Goal: Task Accomplishment & Management: Manage account settings

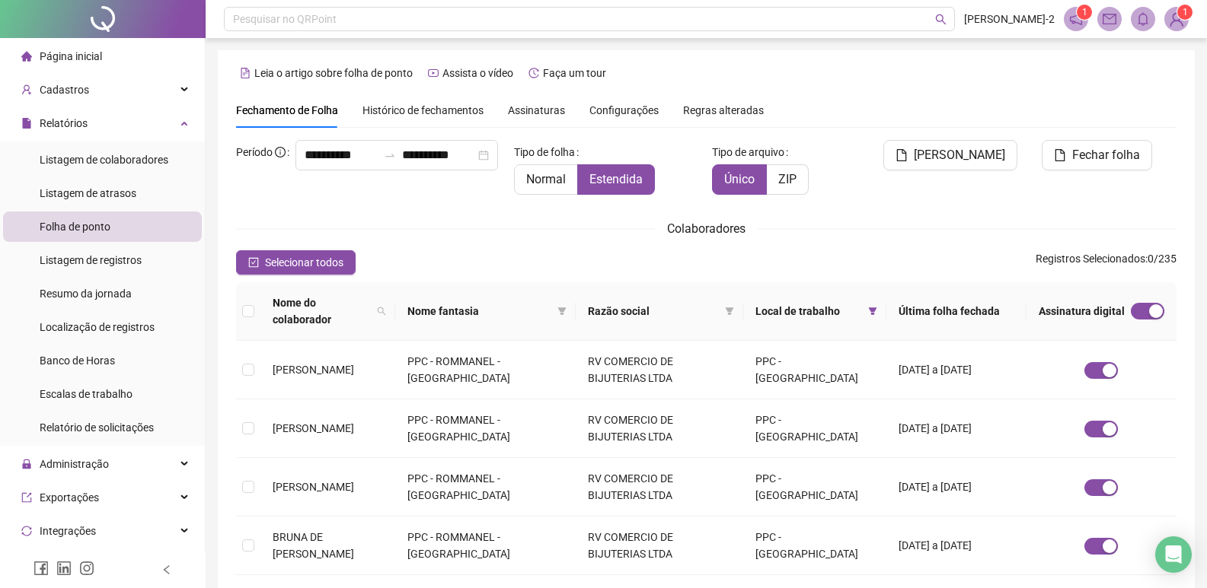
scroll to position [9, 0]
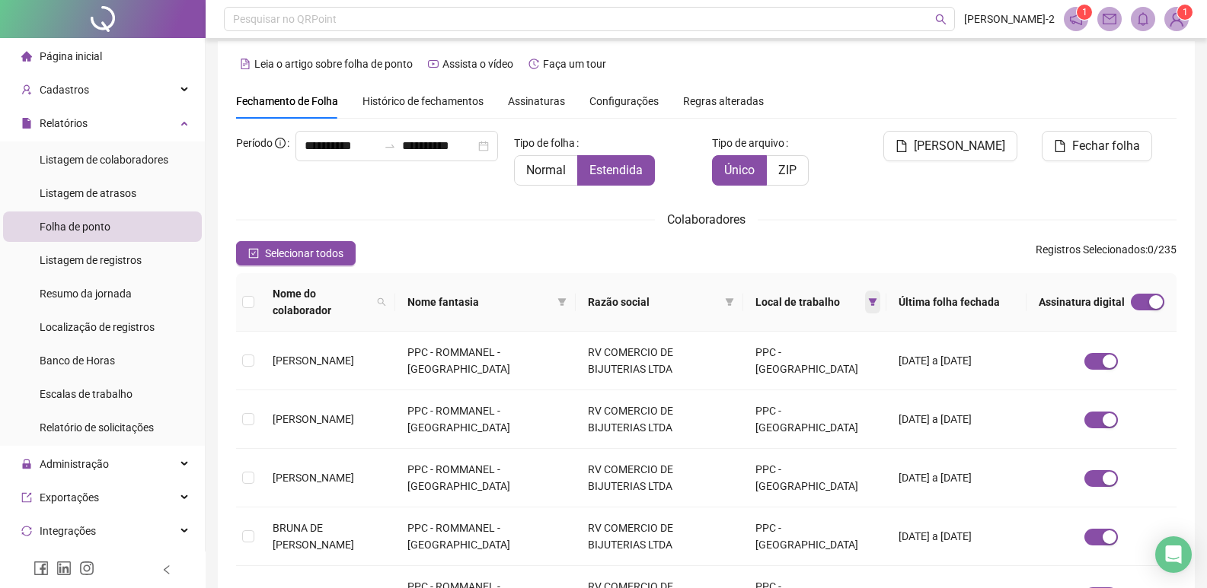
click at [879, 293] on span at bounding box center [872, 302] width 15 height 23
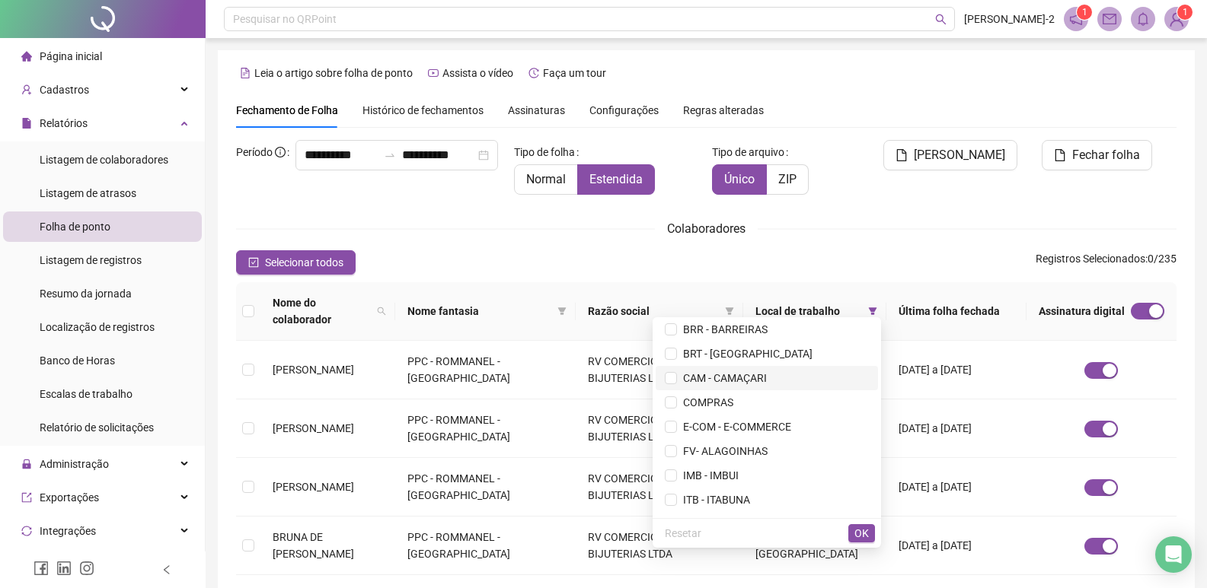
scroll to position [152, 0]
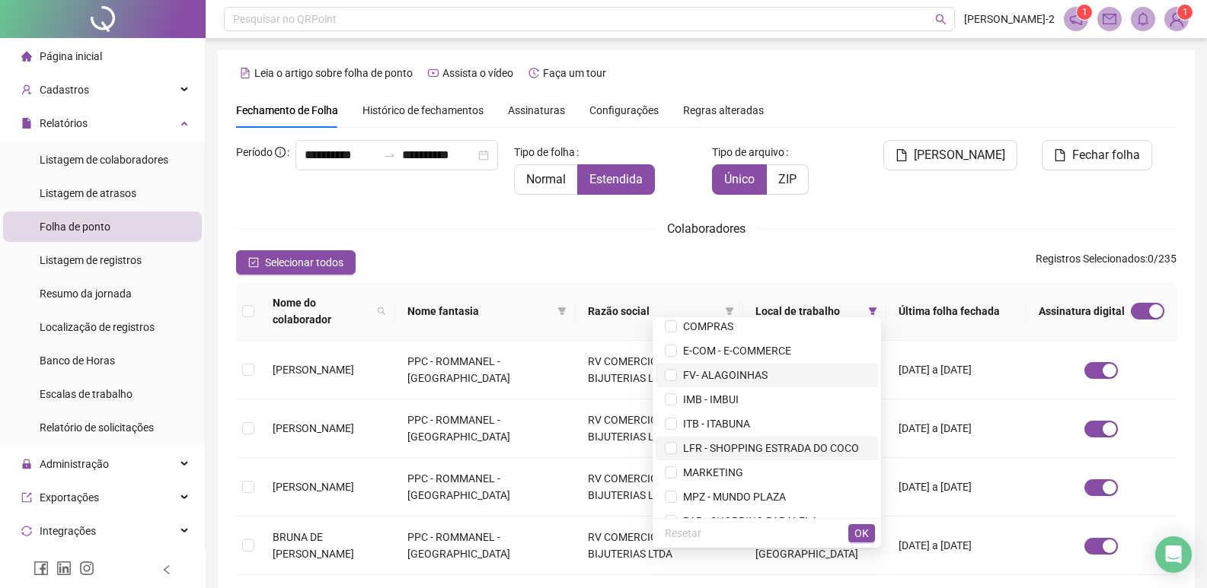
drag, startPoint x: 700, startPoint y: 373, endPoint x: 820, endPoint y: 457, distance: 146.6
click at [699, 374] on span "FV- ALAGOINHAS" at bounding box center [722, 375] width 91 height 12
drag, startPoint x: 855, startPoint y: 545, endPoint x: 859, endPoint y: 534, distance: 11.3
click at [856, 545] on div "Resetar OK" at bounding box center [766, 533] width 228 height 30
click at [859, 534] on span "OK" at bounding box center [861, 533] width 14 height 17
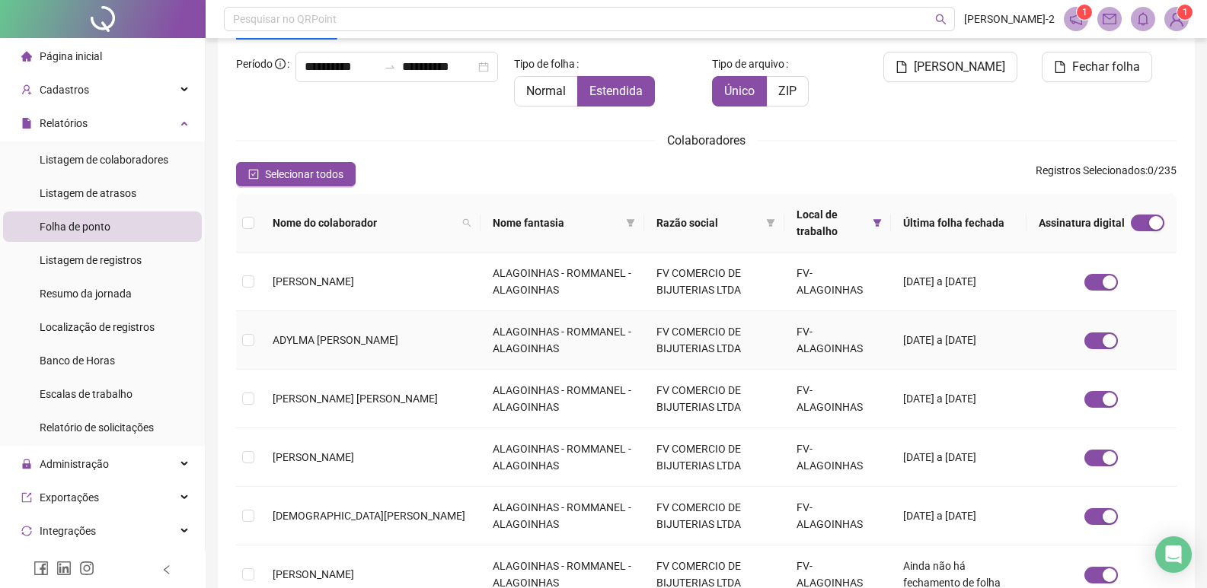
scroll to position [170, 0]
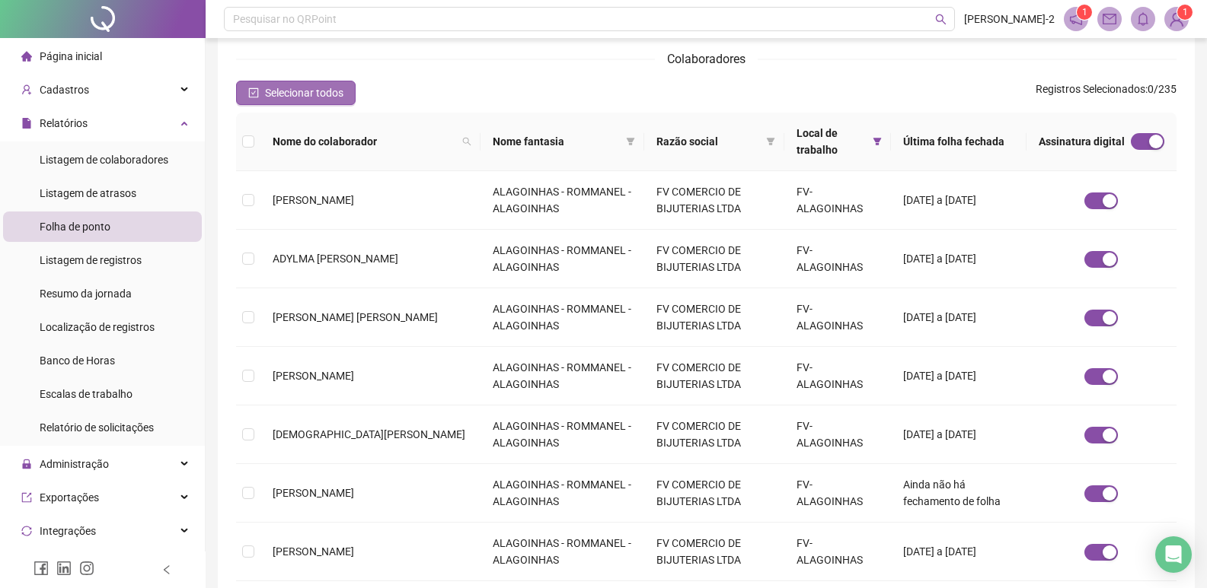
click at [292, 97] on span "Selecionar todos" at bounding box center [304, 93] width 78 height 17
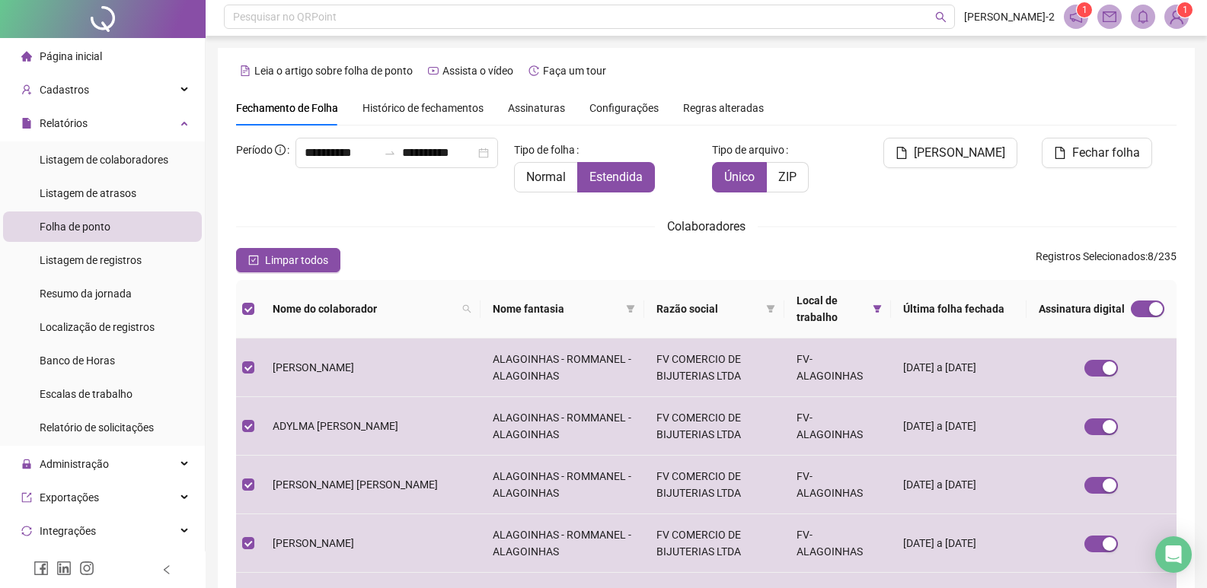
scroll to position [0, 0]
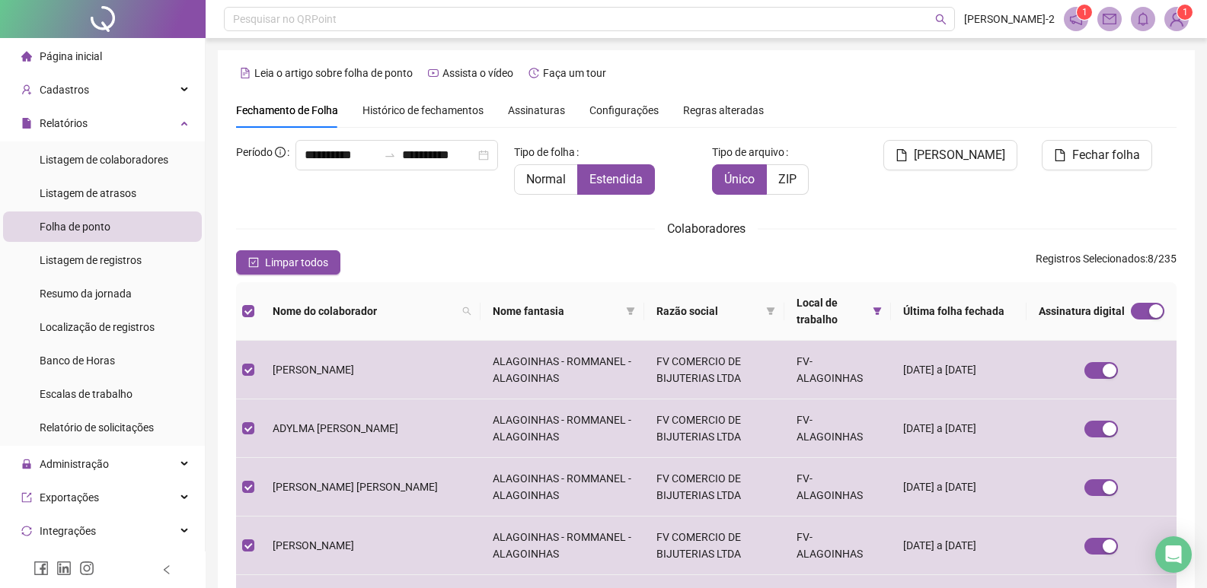
click at [944, 162] on span "[PERSON_NAME]" at bounding box center [959, 155] width 91 height 18
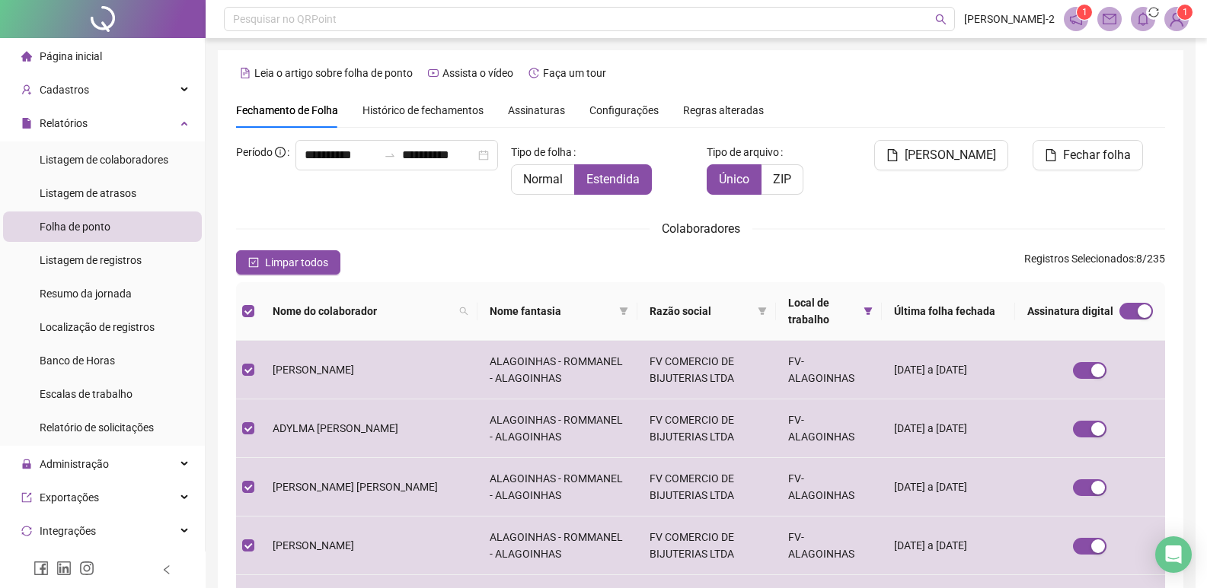
scroll to position [18, 0]
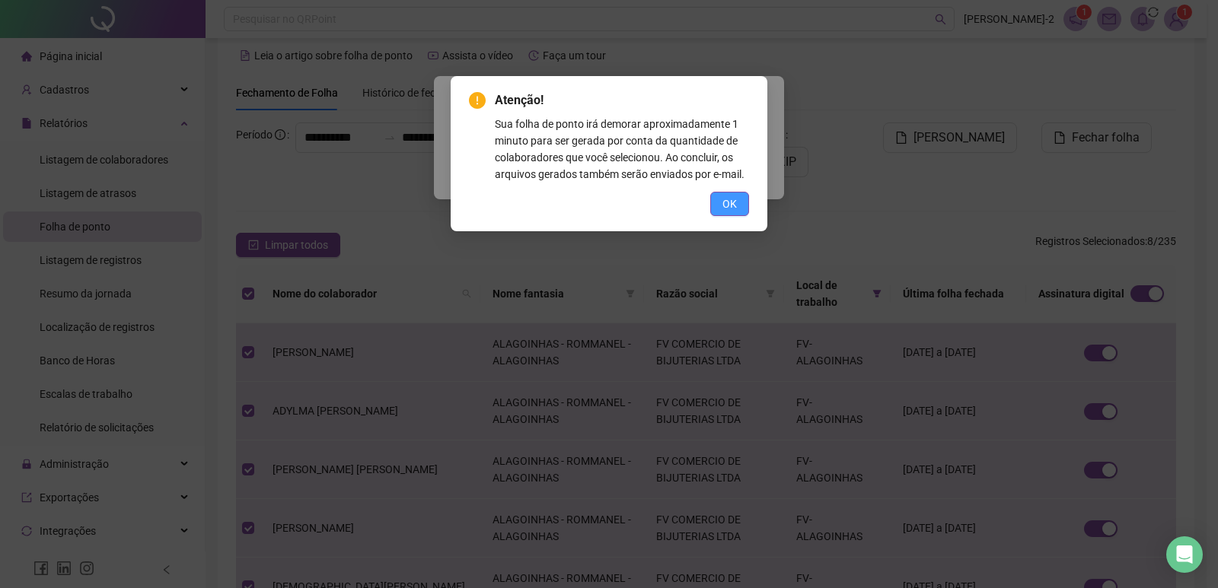
click at [737, 201] on button "OK" at bounding box center [729, 204] width 39 height 24
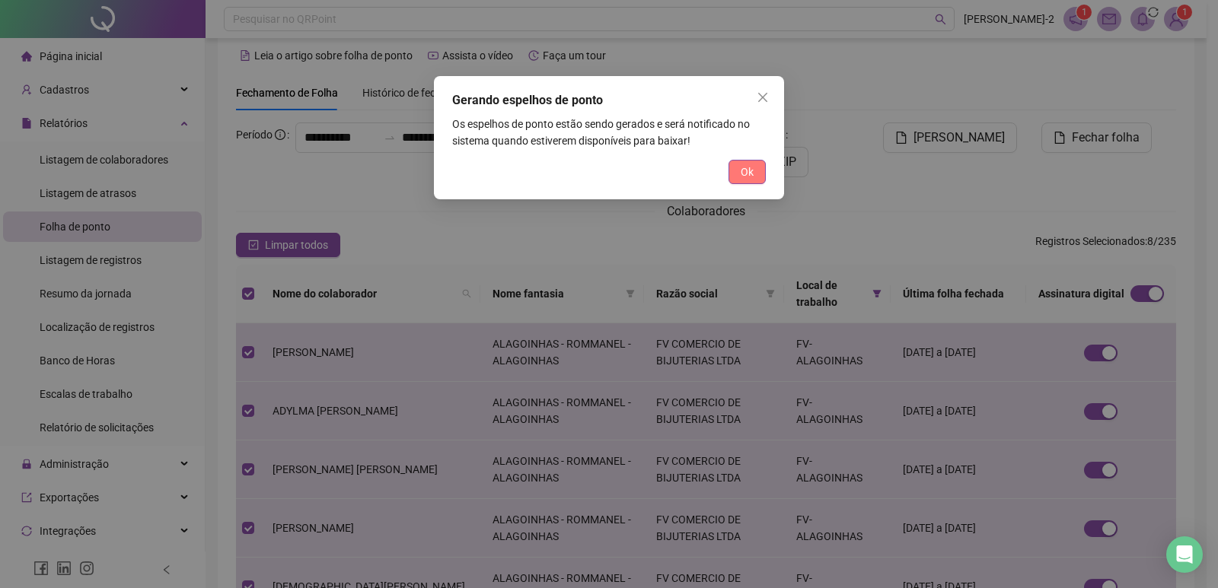
click at [751, 175] on span "Ok" at bounding box center [747, 172] width 13 height 17
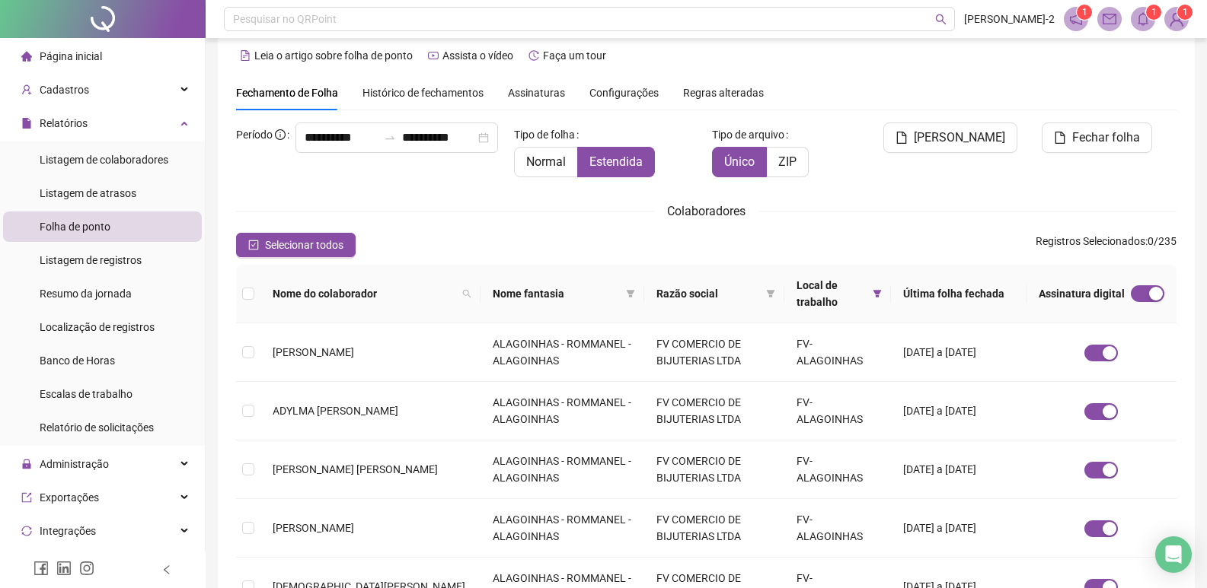
click at [1142, 30] on header "Pesquisar no QRPoint [PERSON_NAME]-2 1 1 1" at bounding box center [706, 19] width 1001 height 38
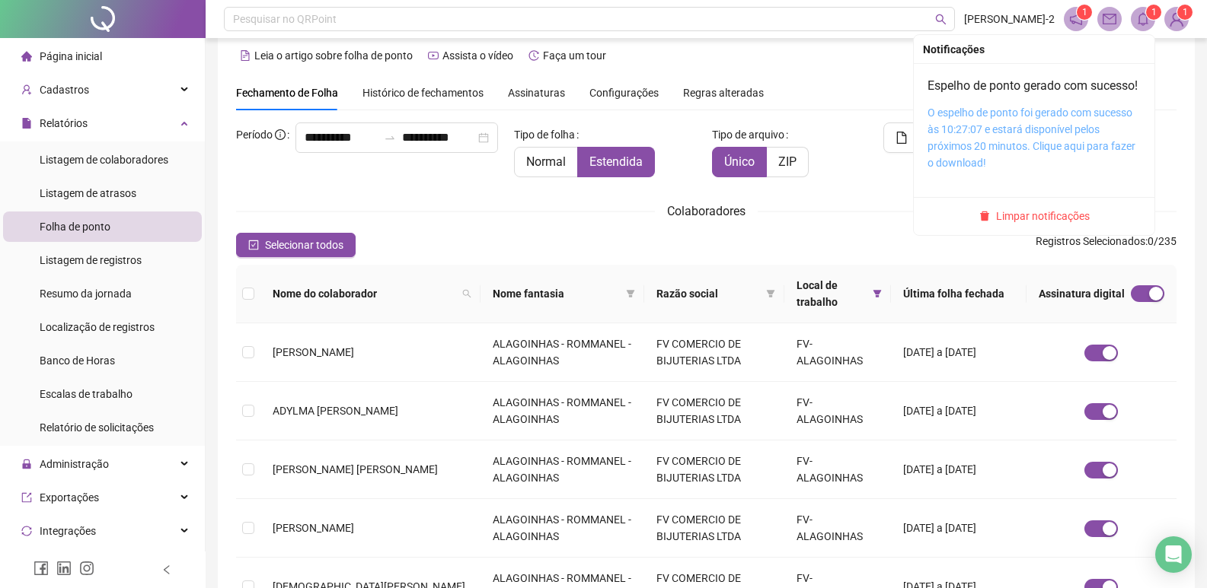
click at [1041, 145] on link "O espelho de ponto foi gerado com sucesso às 10:27:07 e estará disponível pelos…" at bounding box center [1031, 138] width 208 height 62
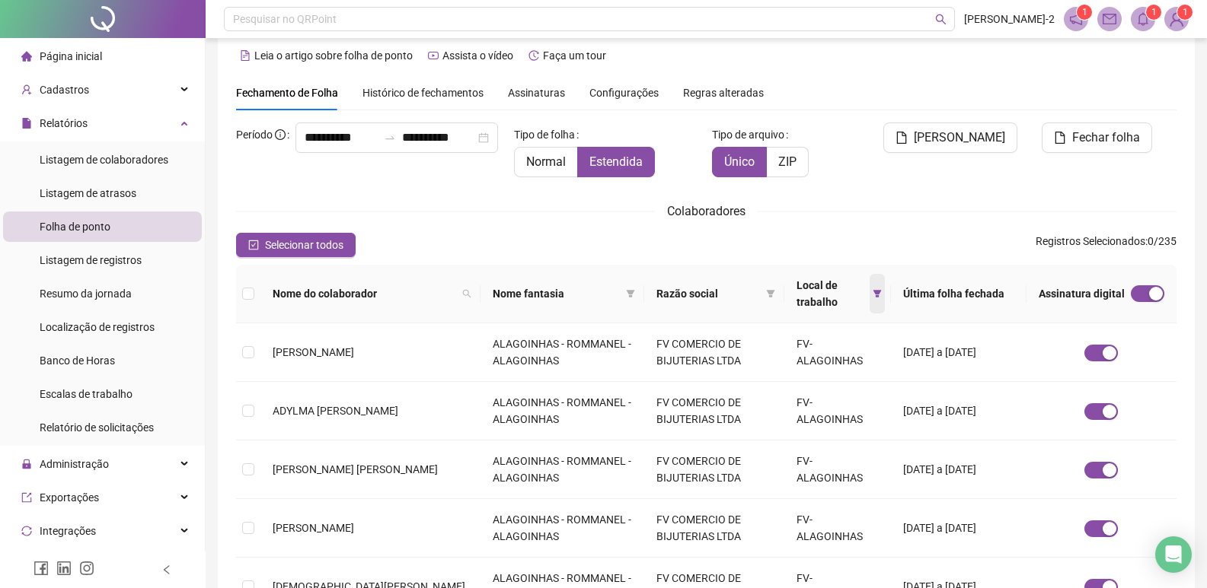
click at [869, 288] on span at bounding box center [876, 294] width 15 height 40
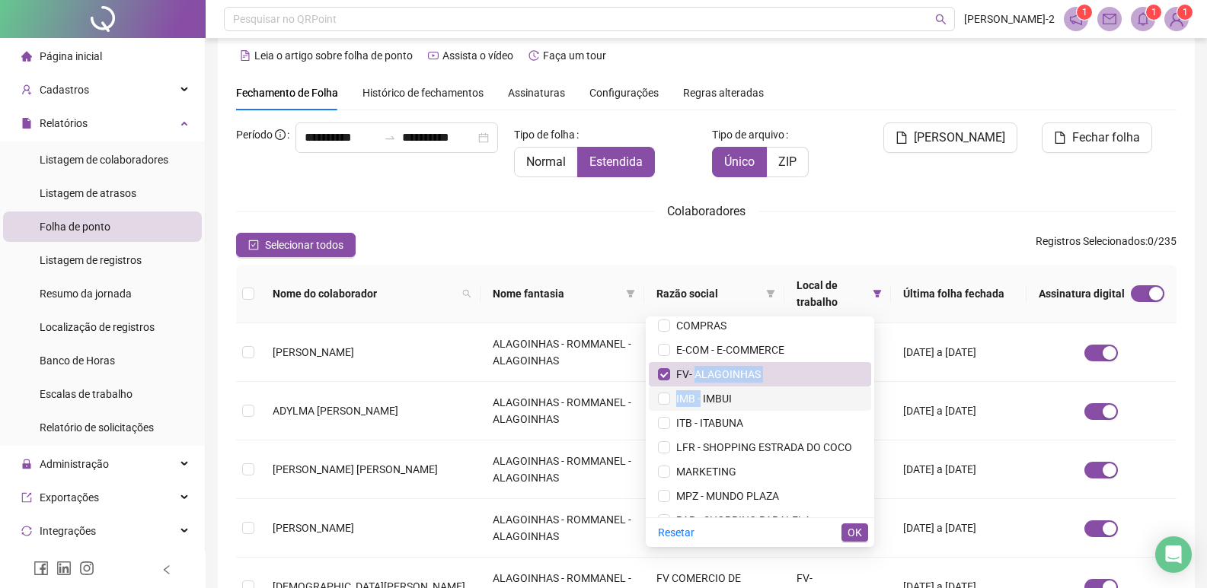
click at [663, 391] on ul "ADMINISTRATIVO ADMINISTRATIVO - [GEOGRAPHIC_DATA] - SHOPPING [GEOGRAPHIC_DATA] …" at bounding box center [760, 417] width 228 height 201
click at [670, 375] on span "FV- ALAGOINHAS" at bounding box center [715, 374] width 91 height 12
click at [681, 426] on span "ITB - ITABUNA" at bounding box center [706, 423] width 73 height 12
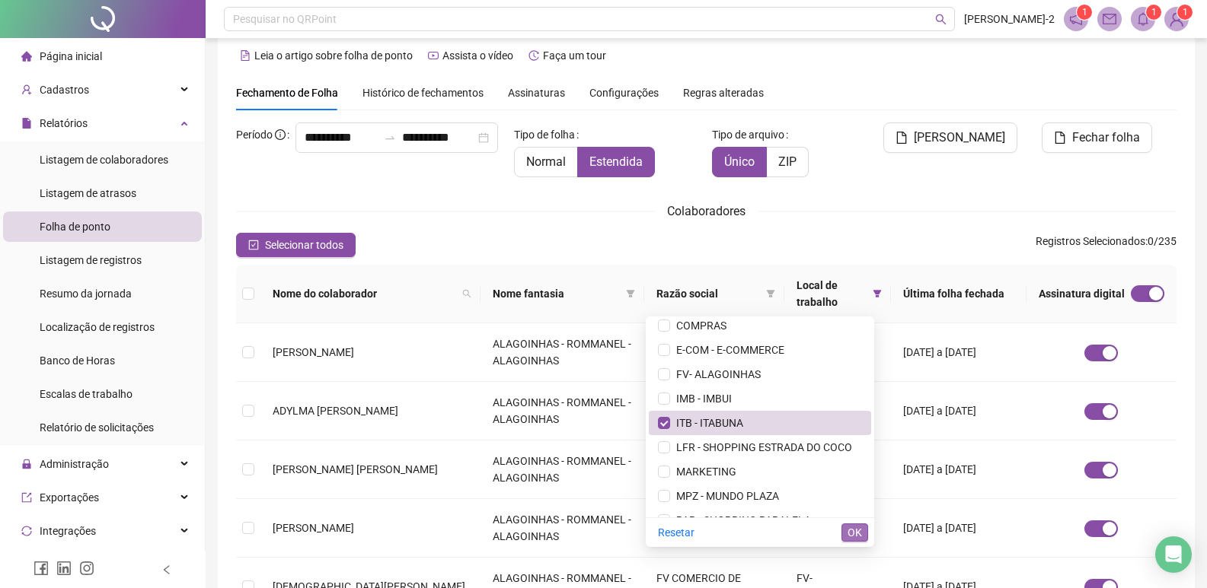
click at [860, 529] on span "OK" at bounding box center [854, 533] width 14 height 17
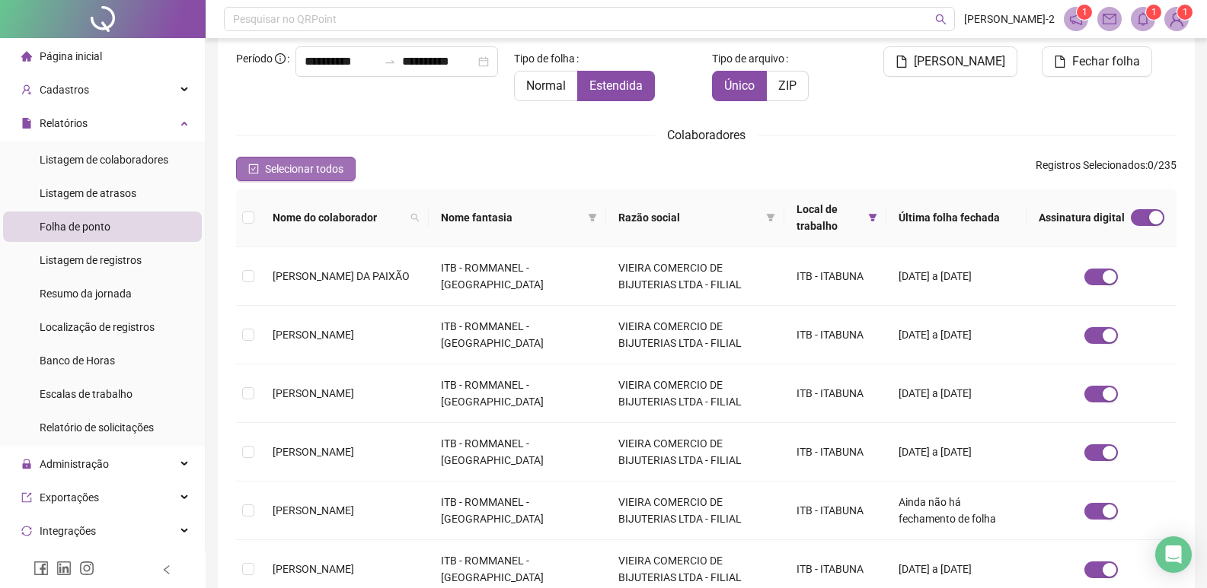
click at [273, 165] on span "Selecionar todos" at bounding box center [304, 169] width 78 height 17
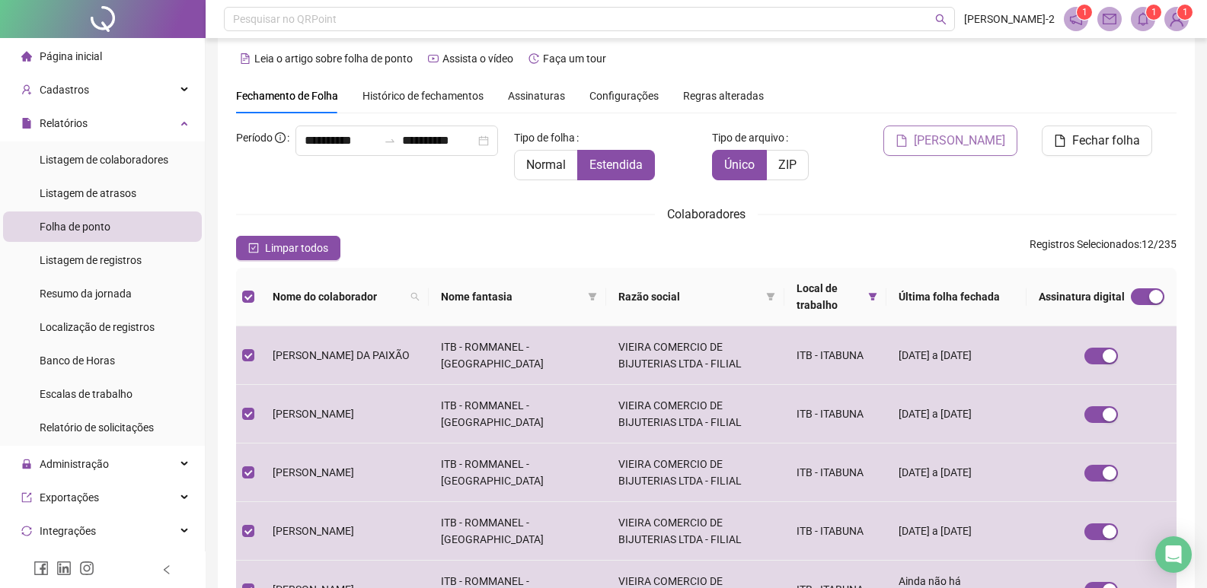
click at [990, 142] on span "[PERSON_NAME]" at bounding box center [959, 141] width 91 height 18
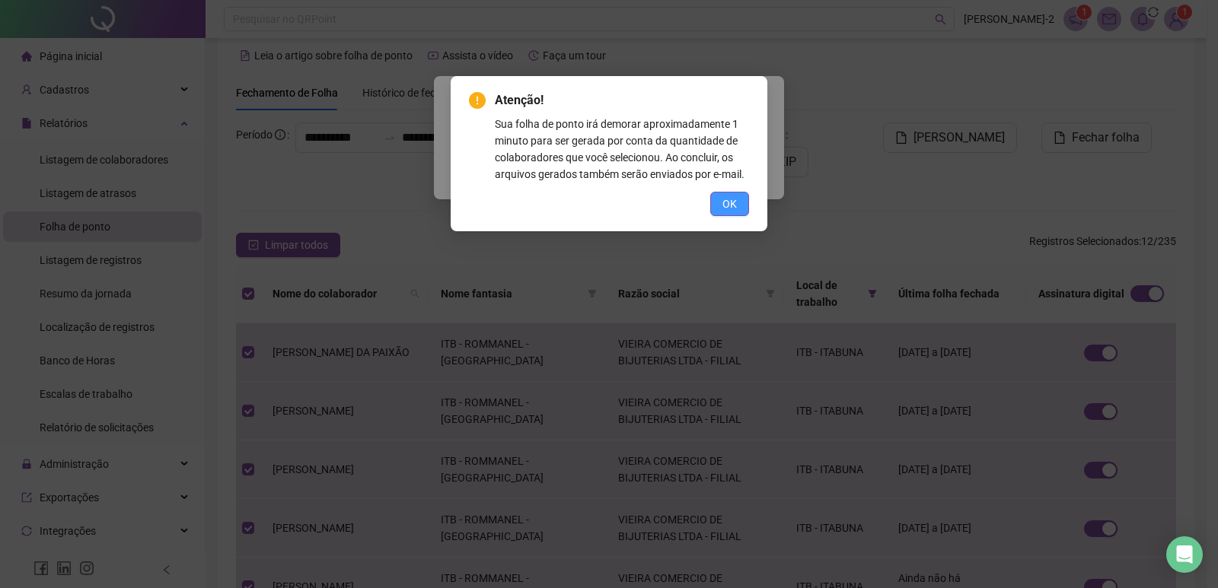
click at [748, 203] on button "OK" at bounding box center [729, 204] width 39 height 24
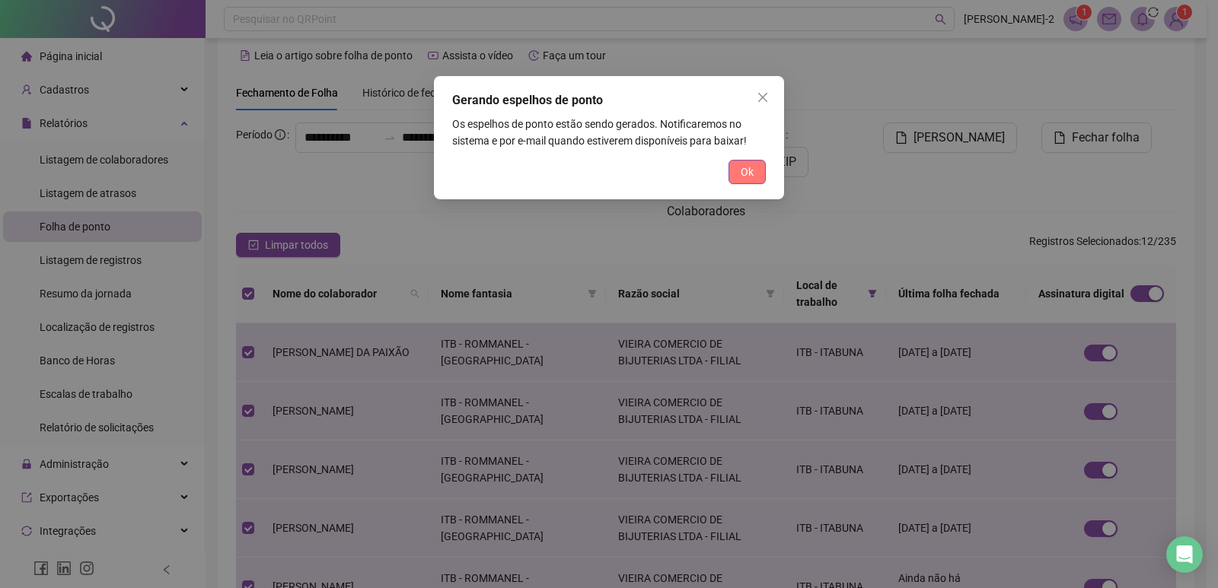
click at [759, 174] on button "Ok" at bounding box center [747, 172] width 37 height 24
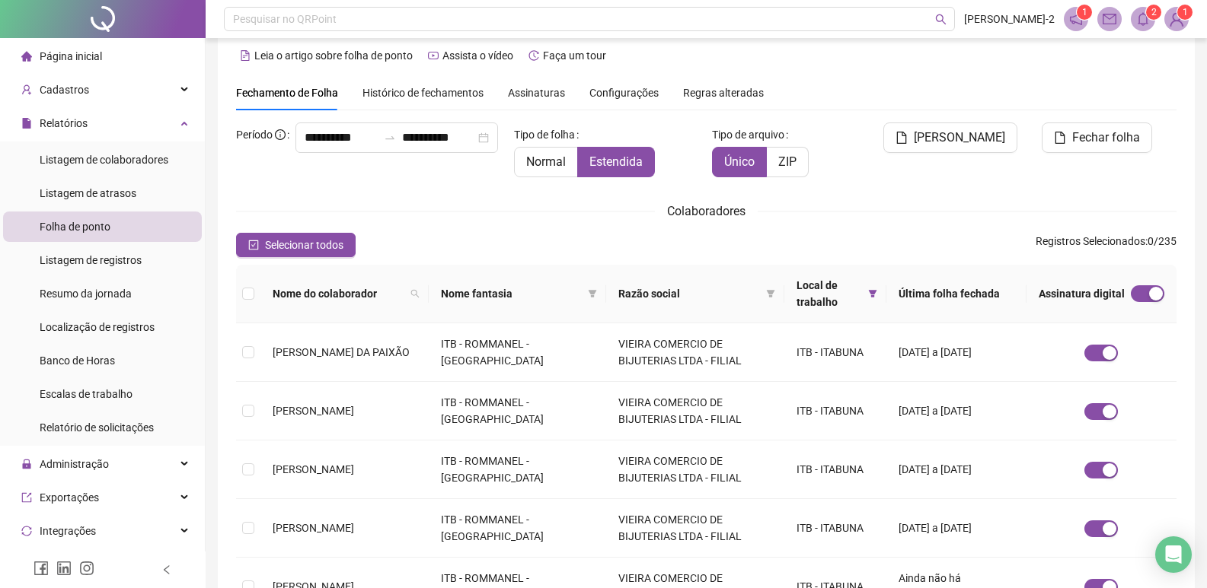
click at [1138, 26] on span at bounding box center [1143, 19] width 24 height 24
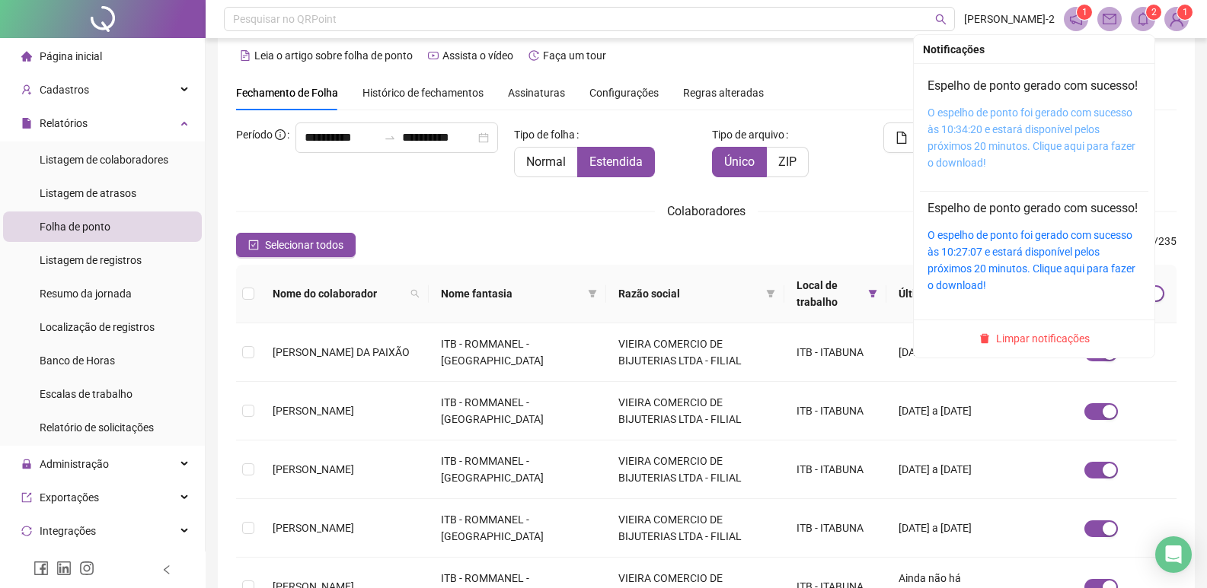
click at [1018, 146] on link "O espelho de ponto foi gerado com sucesso às 10:34:20 e estará disponível pelos…" at bounding box center [1031, 138] width 208 height 62
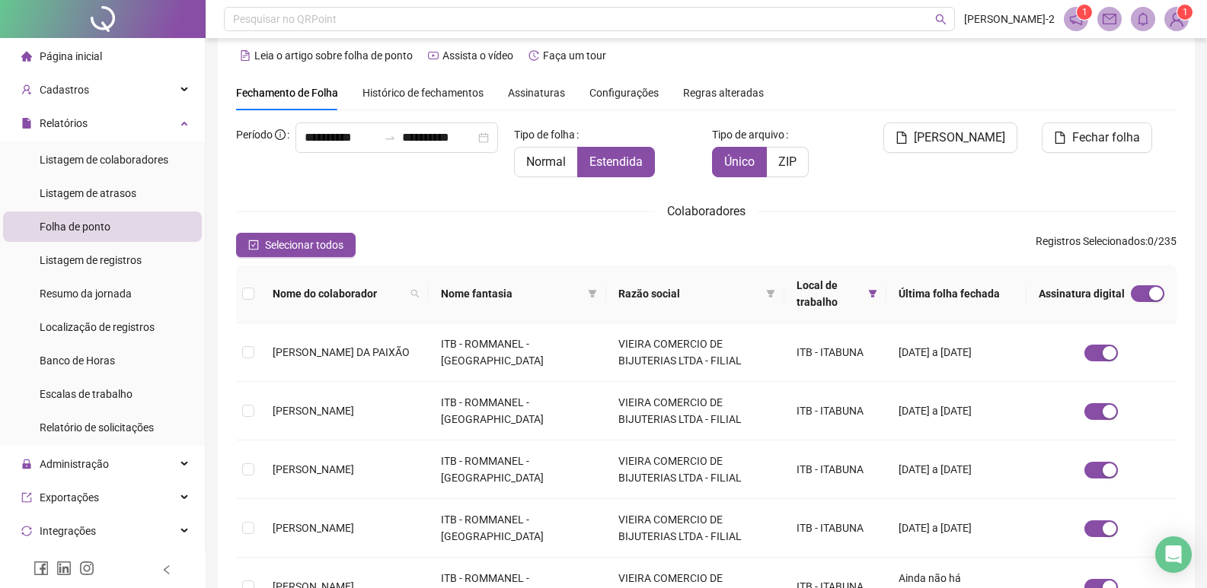
click at [869, 287] on th "Local de trabalho" at bounding box center [835, 294] width 102 height 59
click at [868, 289] on icon "filter" at bounding box center [872, 293] width 9 height 9
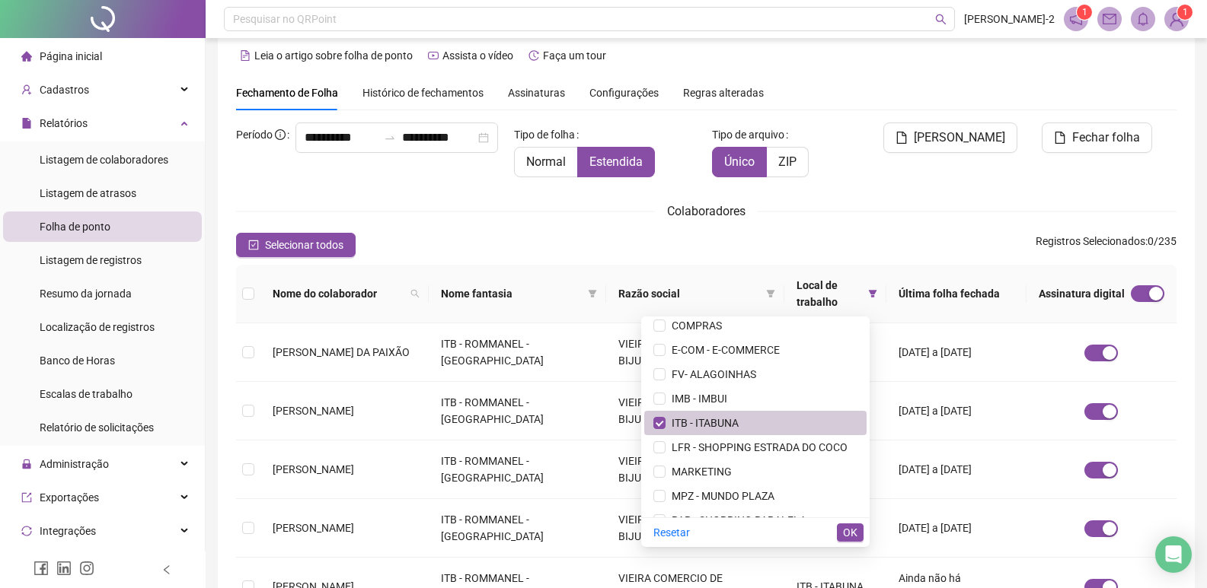
click at [697, 417] on span "ITB - ITABUNA" at bounding box center [701, 423] width 73 height 12
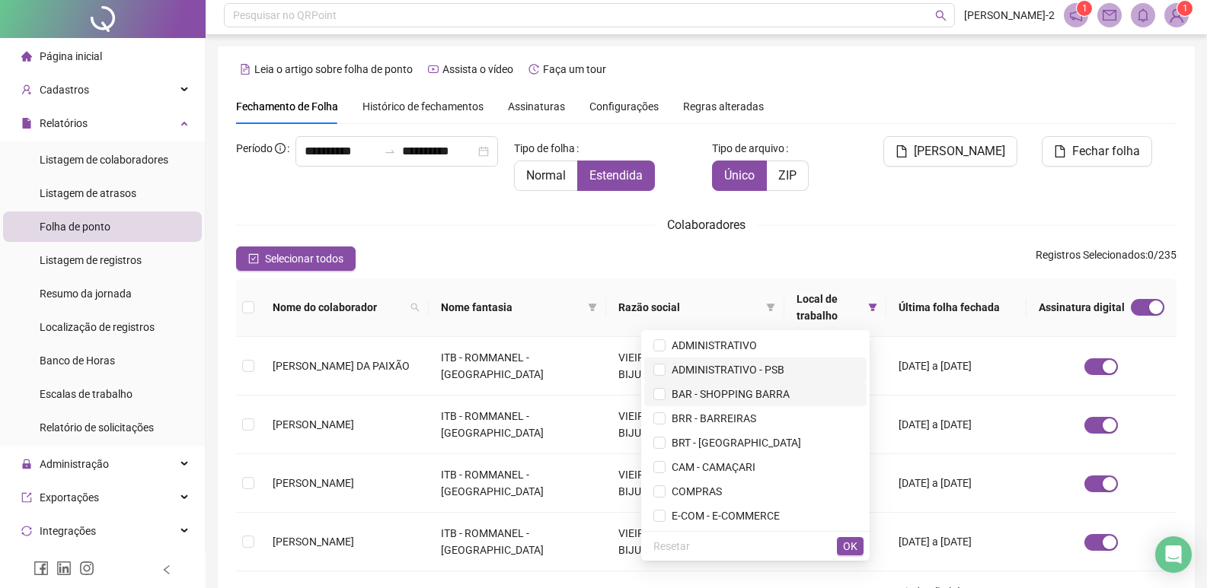
scroll to position [0, 0]
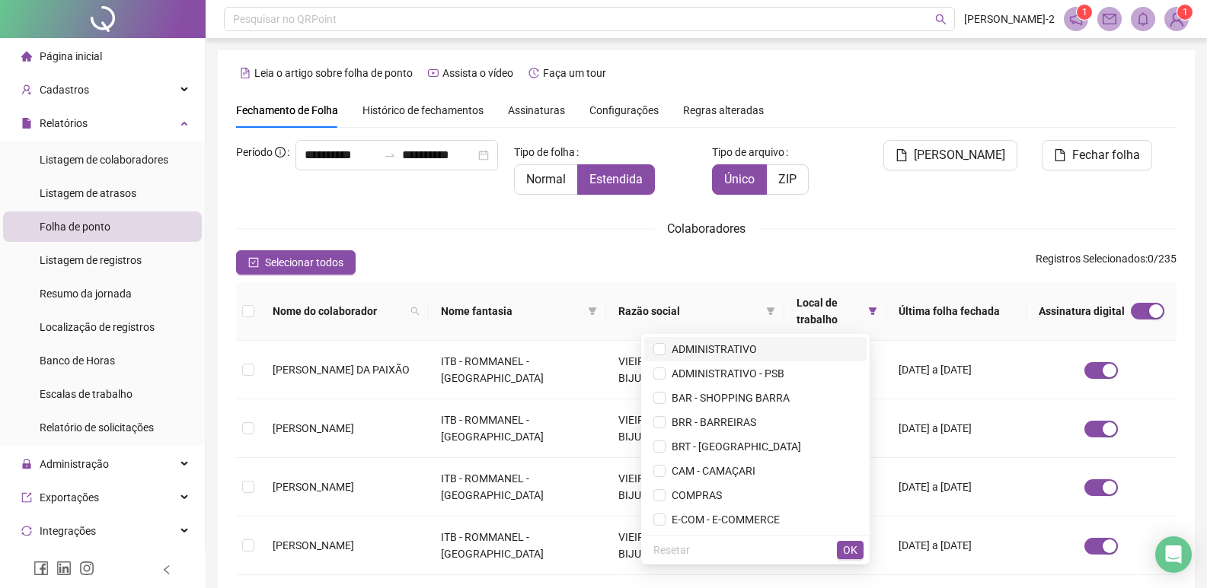
click at [694, 357] on span "ADMINISTRATIVO" at bounding box center [755, 349] width 204 height 17
click at [684, 375] on span "ADMINISTRATIVO - PSB" at bounding box center [724, 374] width 119 height 12
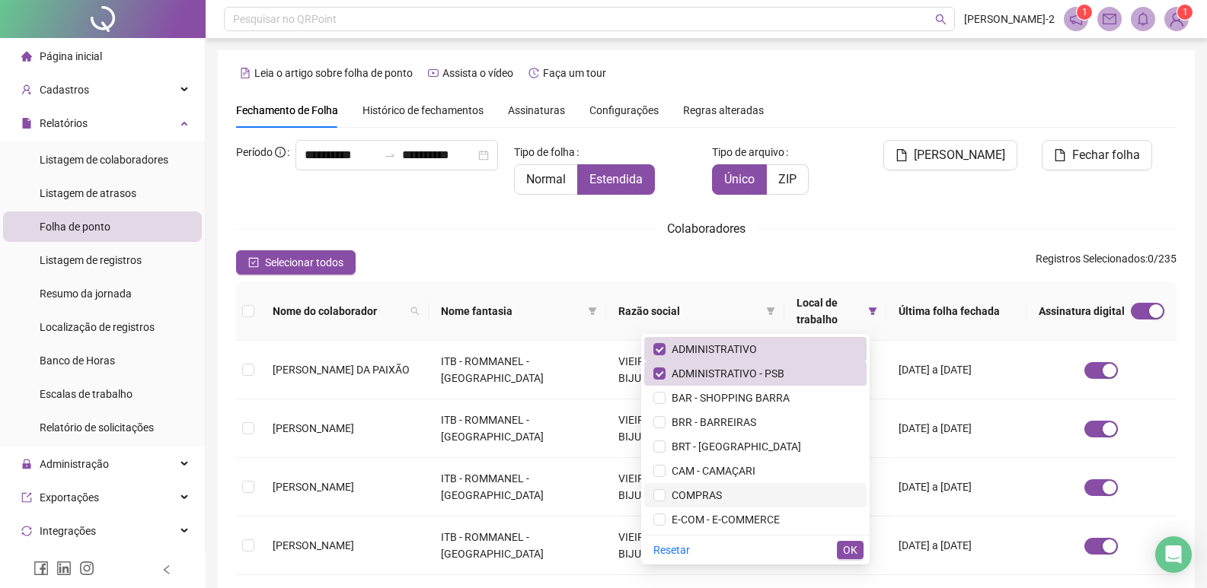
click at [670, 496] on span "COMPRAS" at bounding box center [693, 496] width 56 height 12
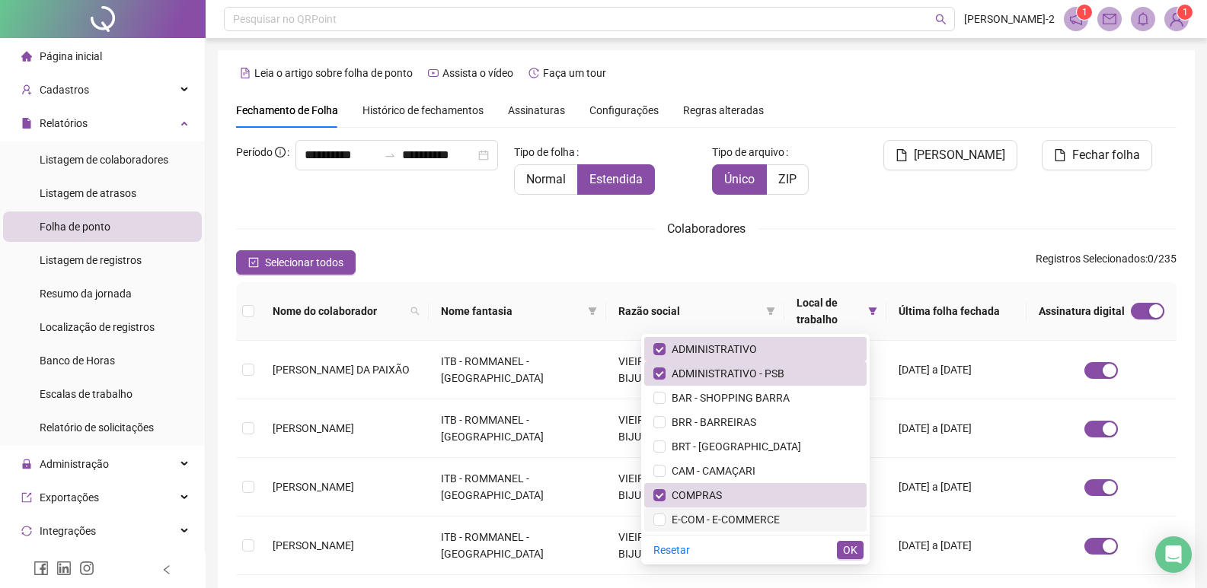
click at [665, 523] on span "E-COM - E-COMMERCE" at bounding box center [722, 520] width 114 height 12
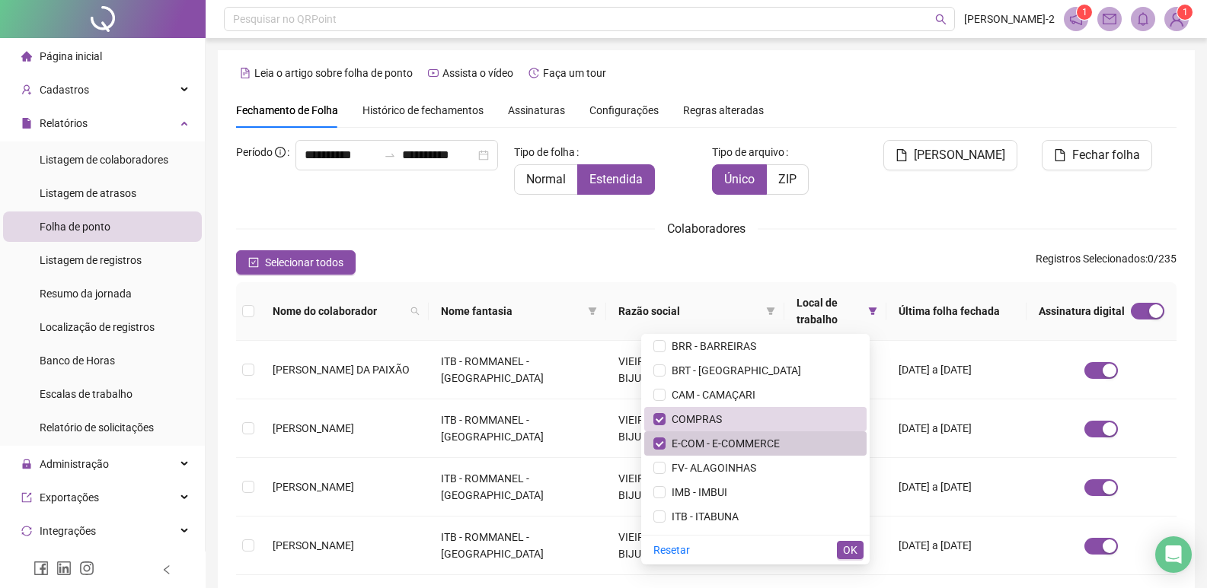
scroll to position [152, 0]
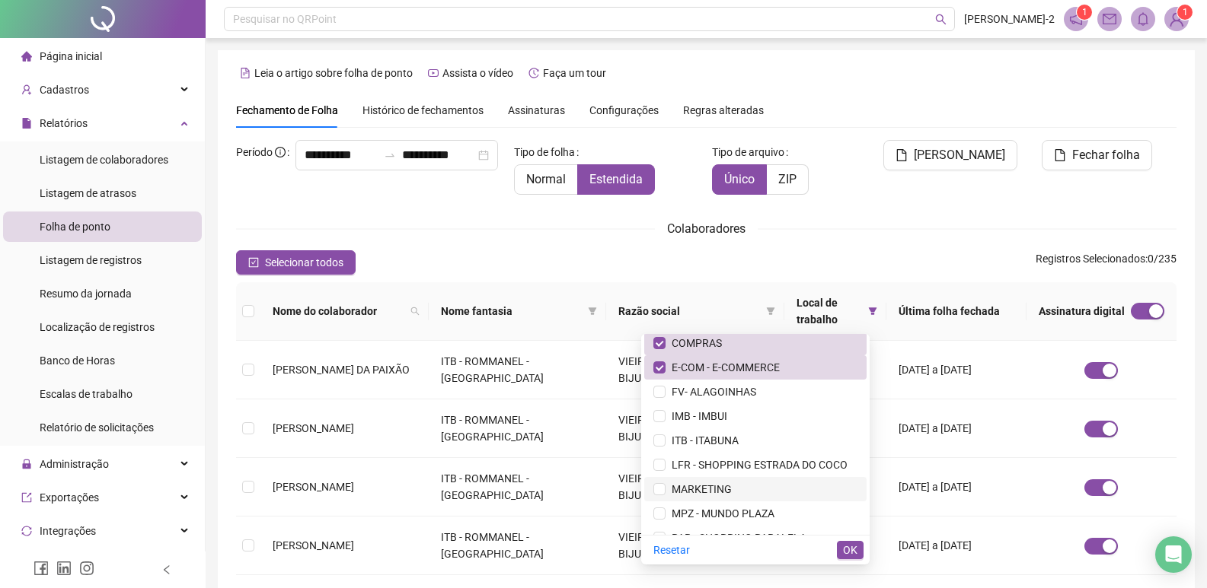
click at [678, 483] on span "MARKETING" at bounding box center [698, 489] width 66 height 12
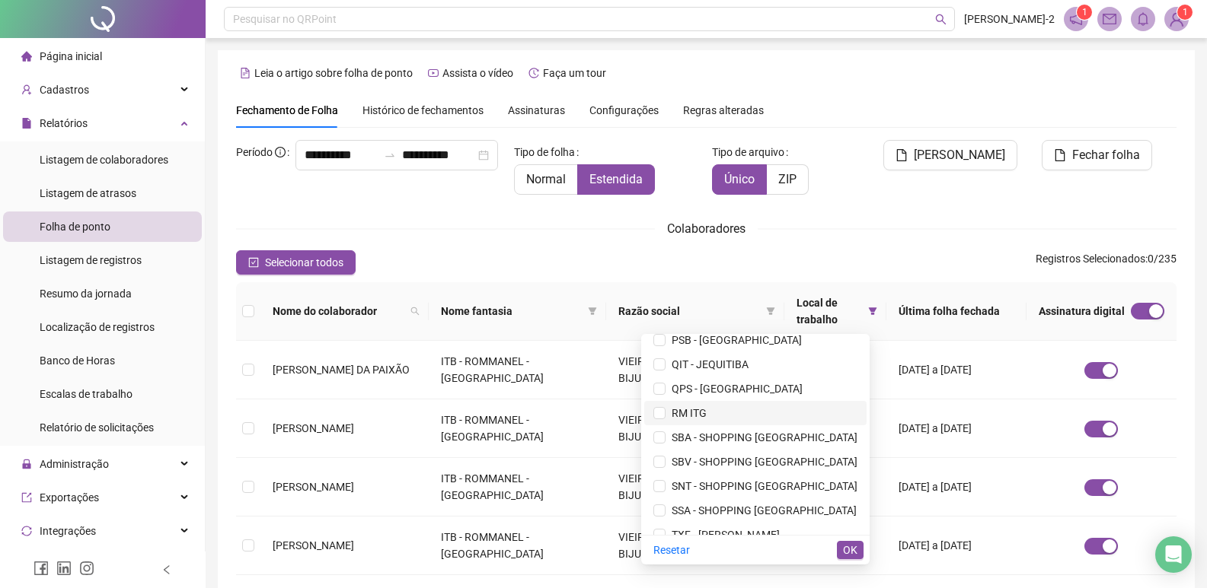
scroll to position [414, 0]
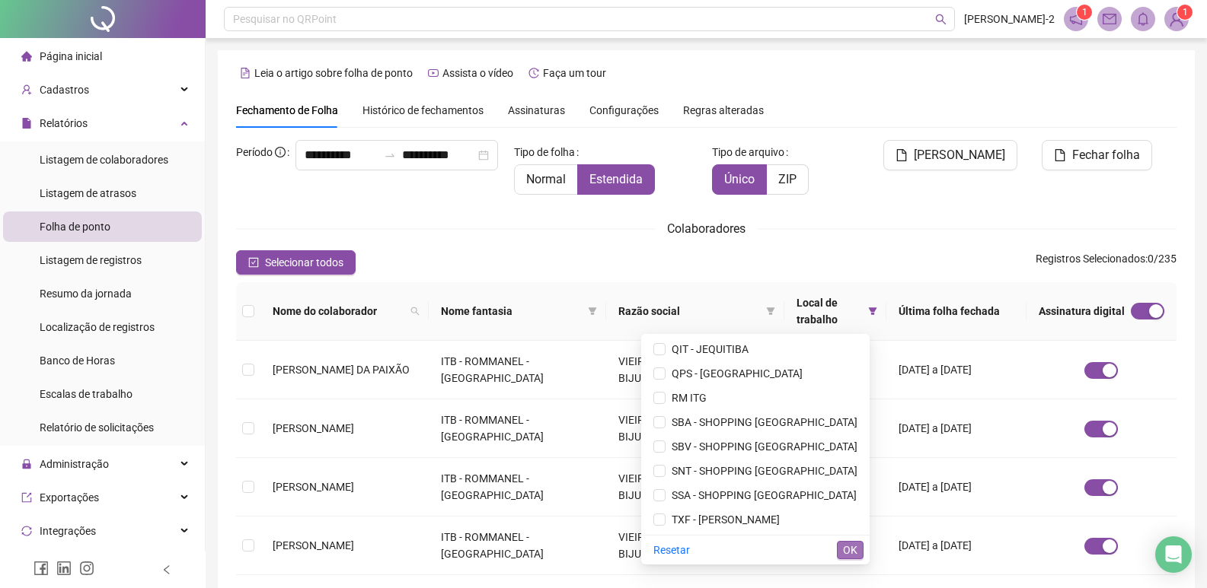
click at [853, 551] on span "OK" at bounding box center [850, 550] width 14 height 17
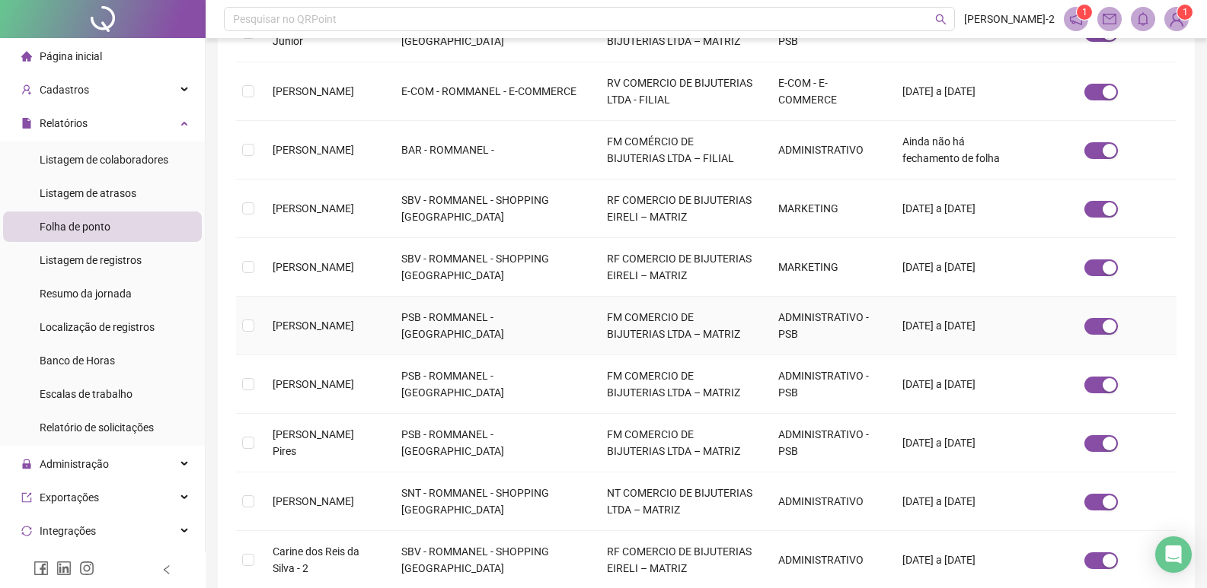
scroll to position [398, 0]
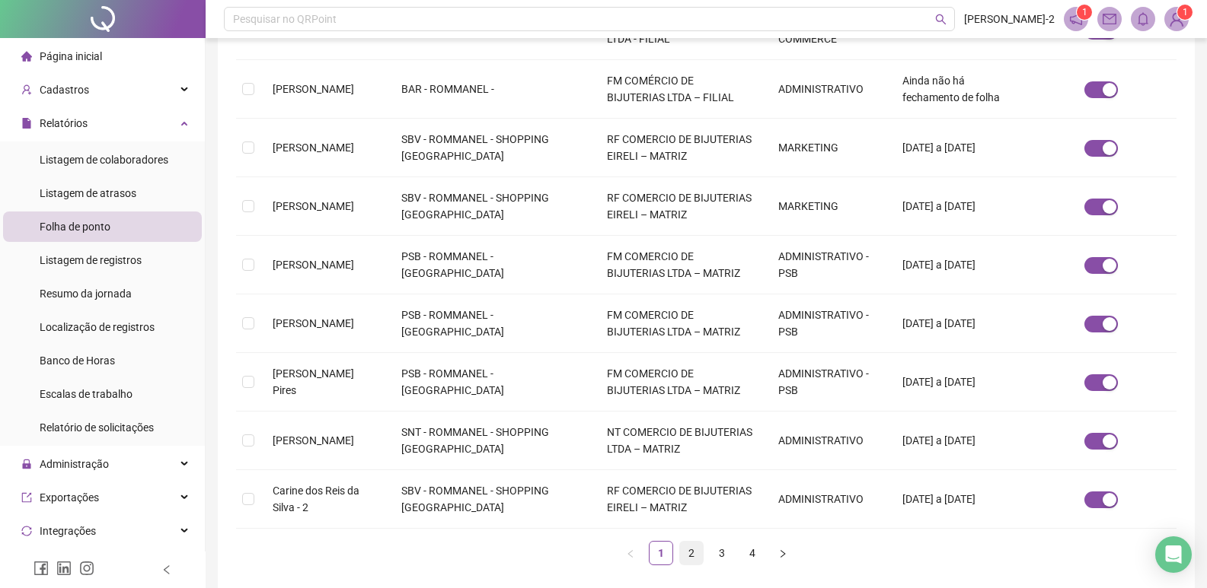
click at [693, 547] on link "2" at bounding box center [691, 553] width 23 height 23
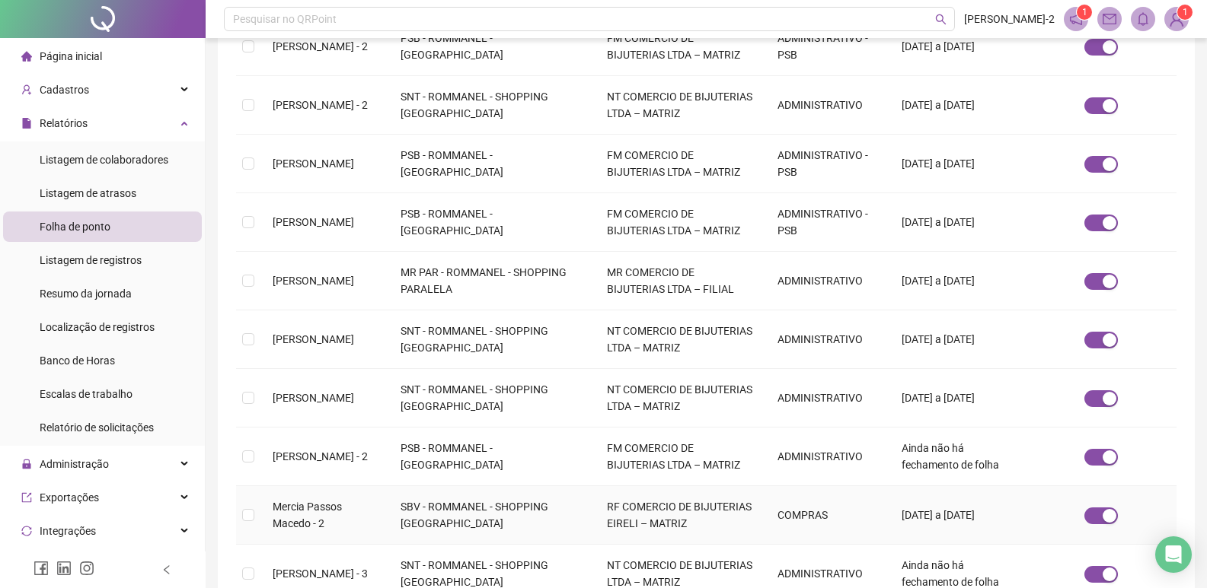
scroll to position [390, 0]
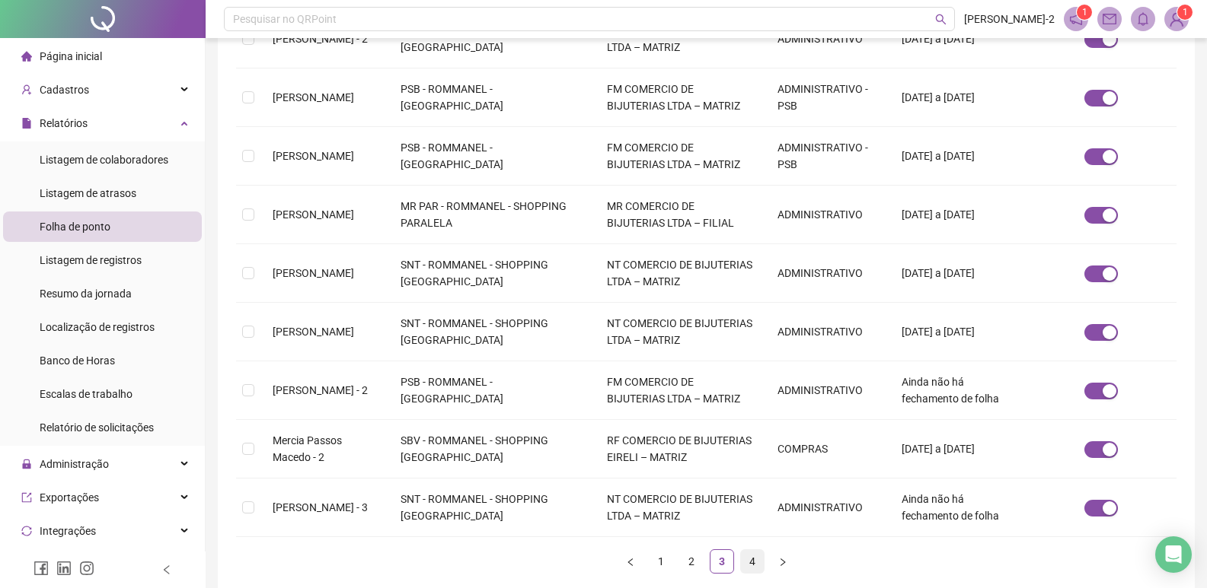
click at [757, 556] on link "4" at bounding box center [752, 561] width 23 height 23
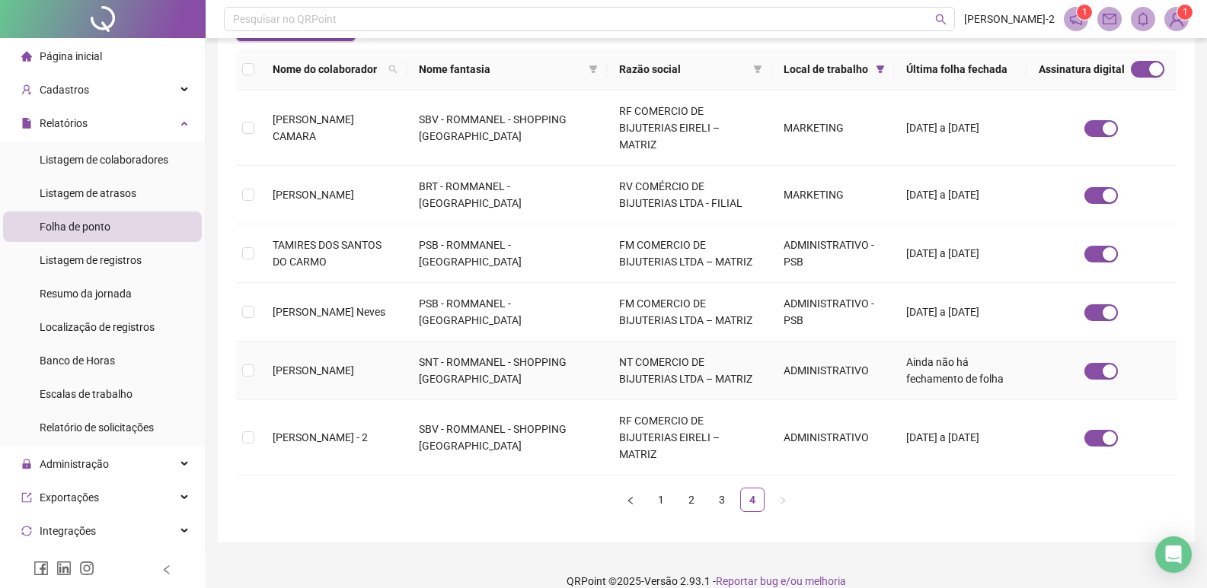
scroll to position [237, 0]
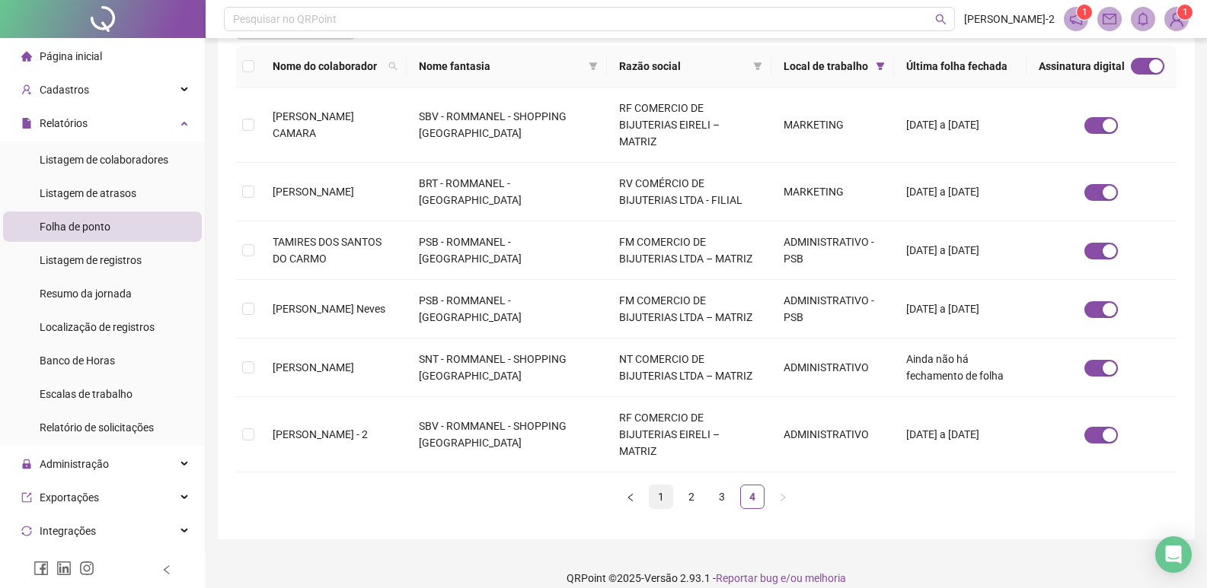
click at [654, 486] on link "1" at bounding box center [660, 497] width 23 height 23
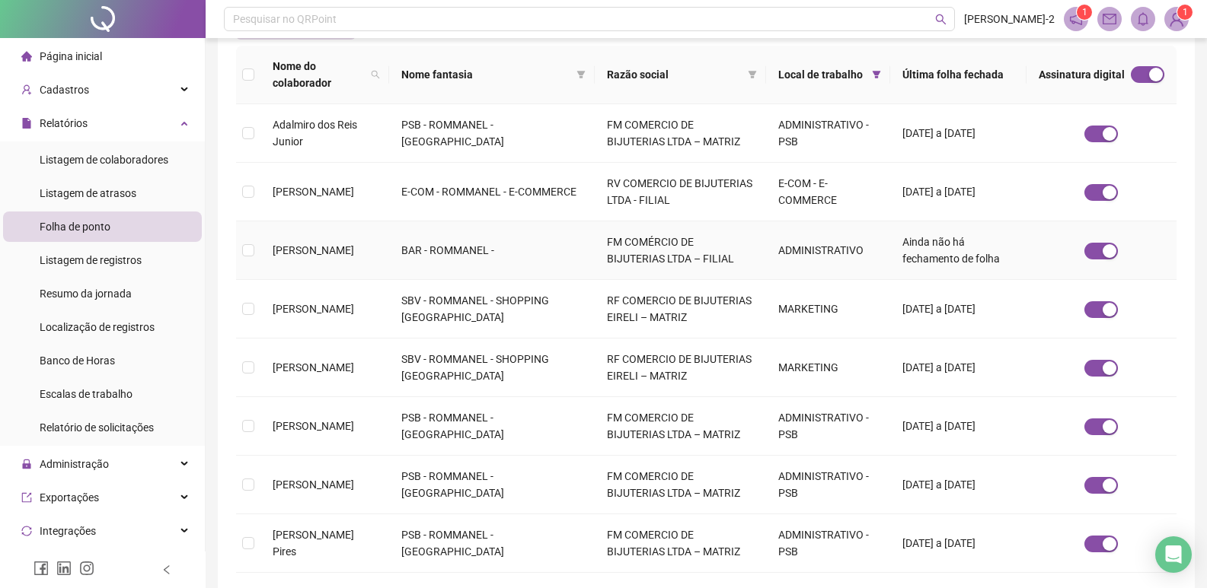
scroll to position [18, 0]
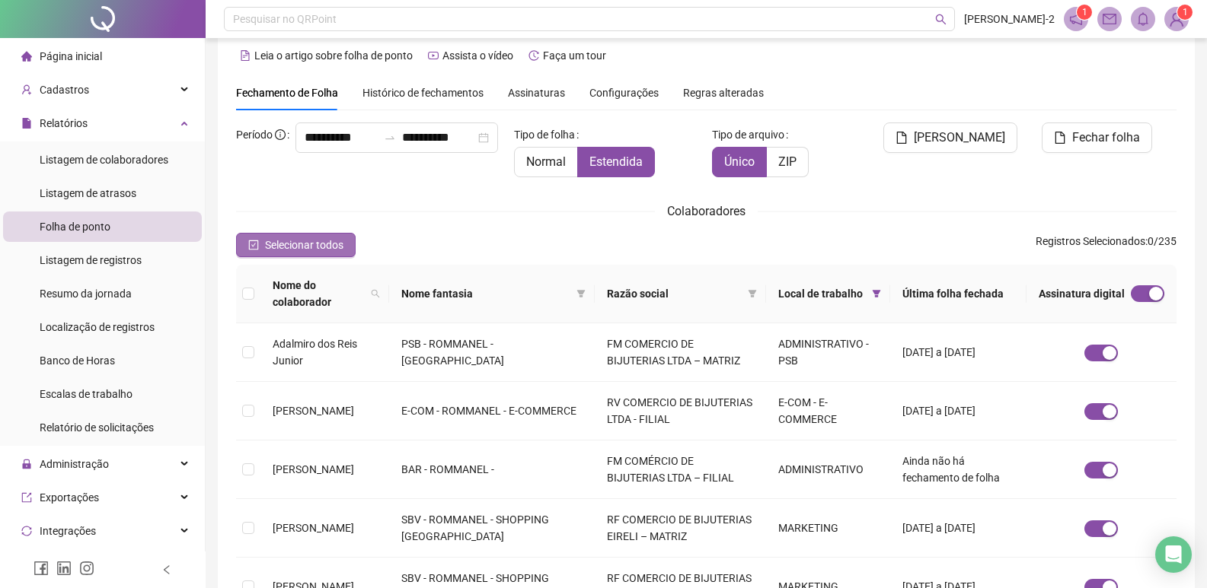
click at [313, 257] on button "Selecionar todos" at bounding box center [296, 245] width 120 height 24
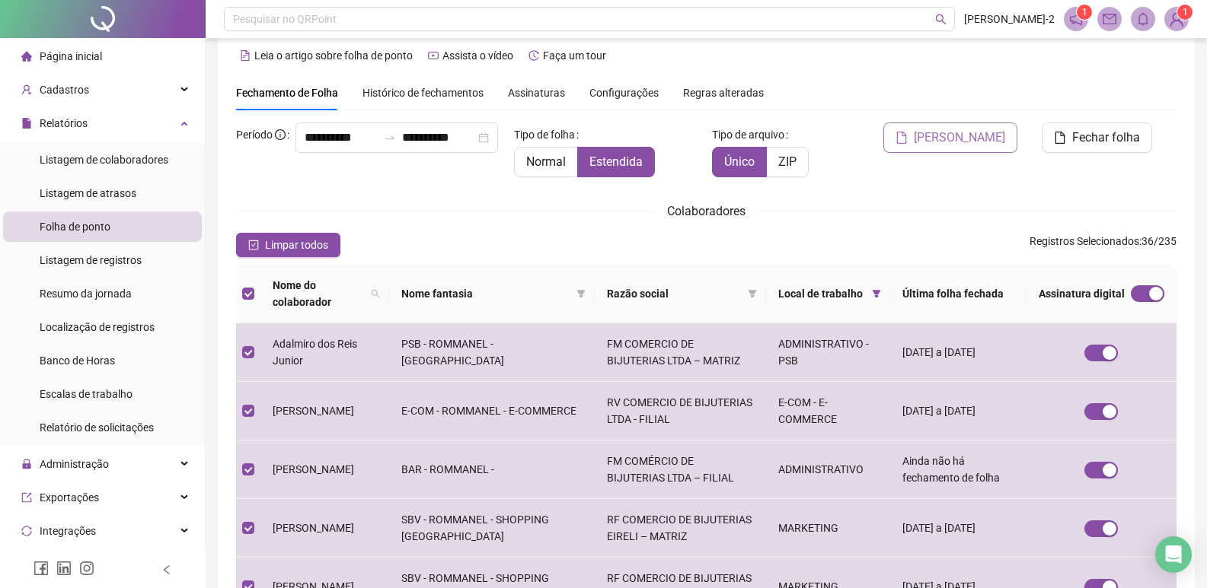
click at [952, 142] on span "[PERSON_NAME]" at bounding box center [959, 138] width 91 height 18
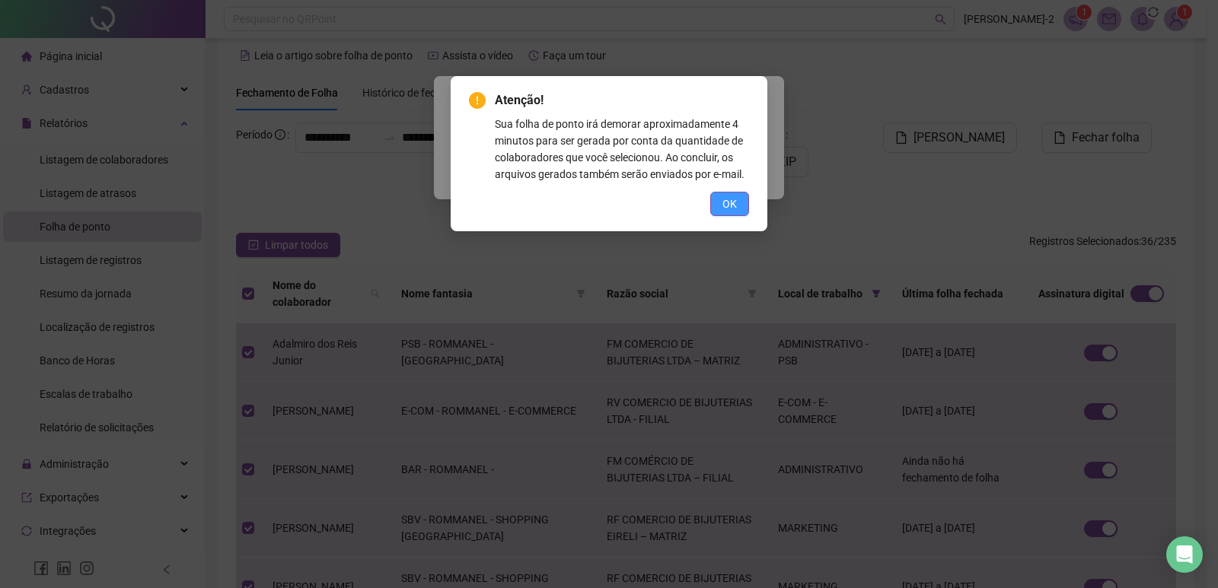
click at [747, 201] on button "OK" at bounding box center [729, 204] width 39 height 24
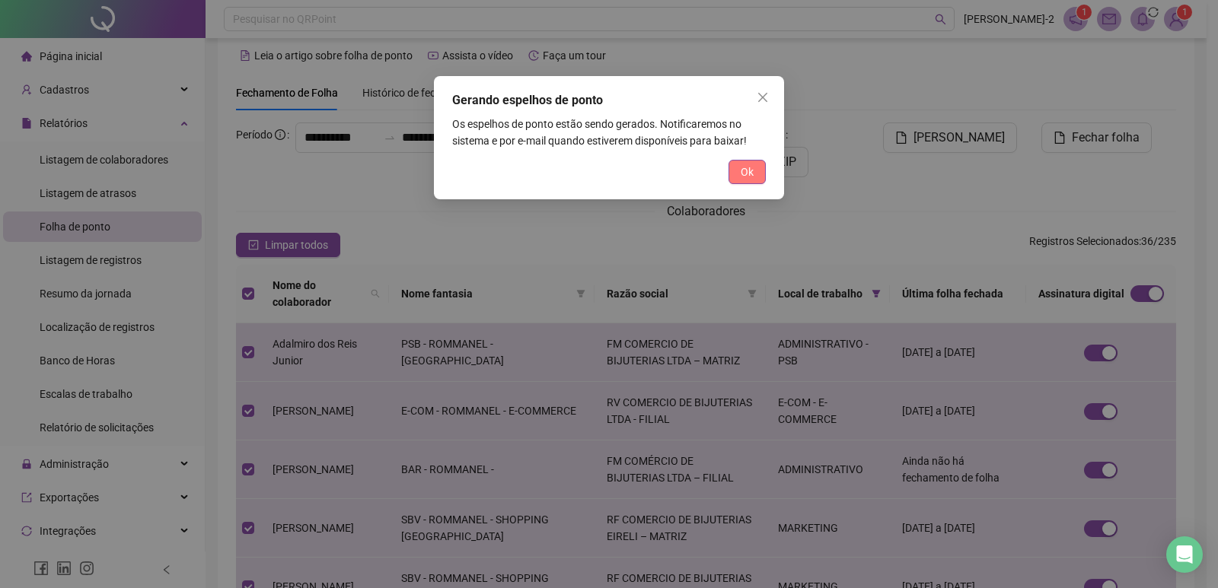
click at [747, 182] on button "Ok" at bounding box center [747, 172] width 37 height 24
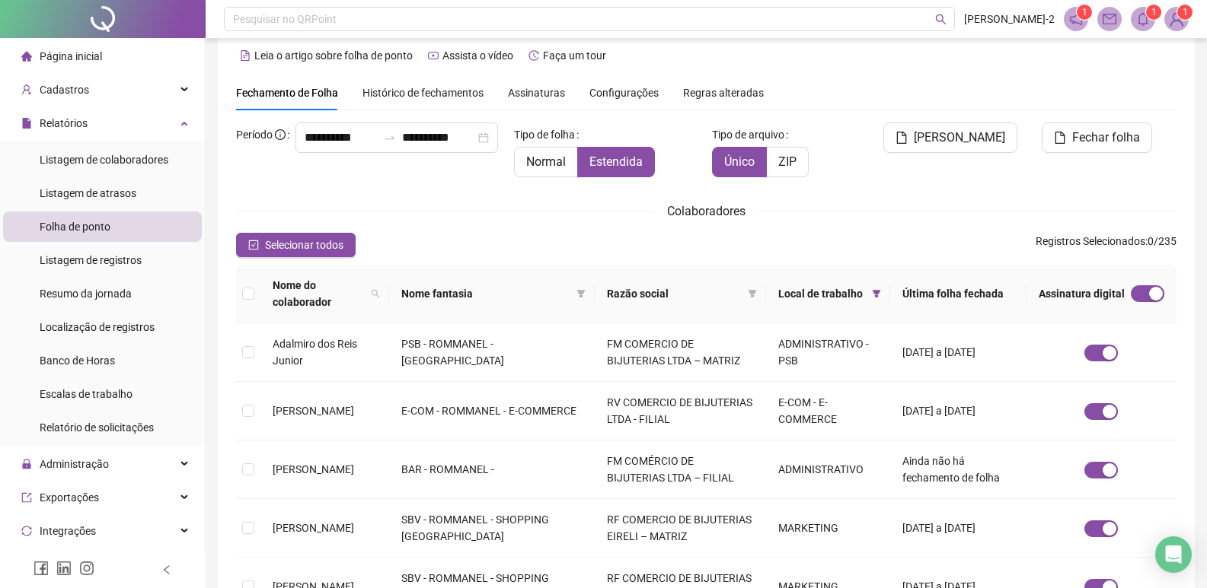
click at [1131, 15] on span at bounding box center [1143, 19] width 24 height 24
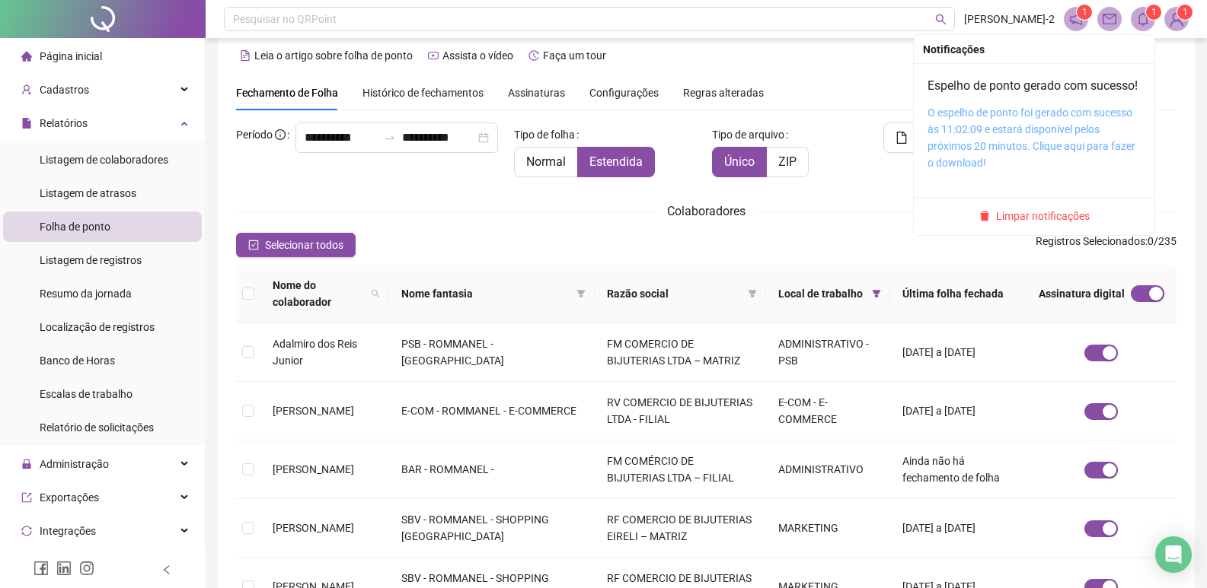
click at [1028, 147] on link "O espelho de ponto foi gerado com sucesso às 11:02:09 e estará disponível pelos…" at bounding box center [1031, 138] width 208 height 62
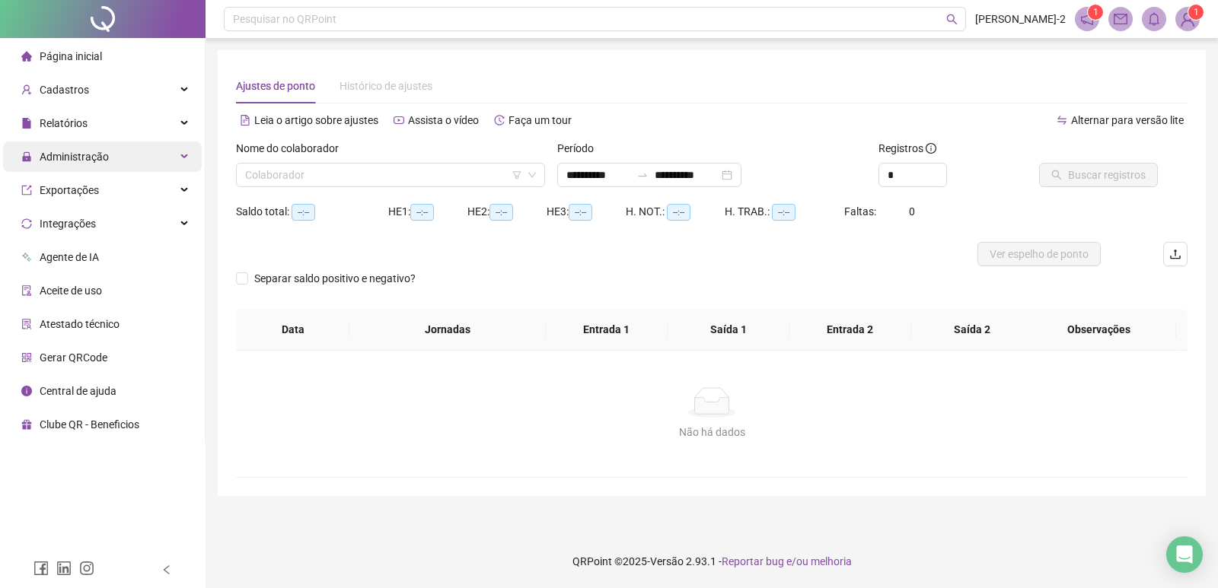
click at [167, 169] on div "Administração" at bounding box center [102, 157] width 199 height 30
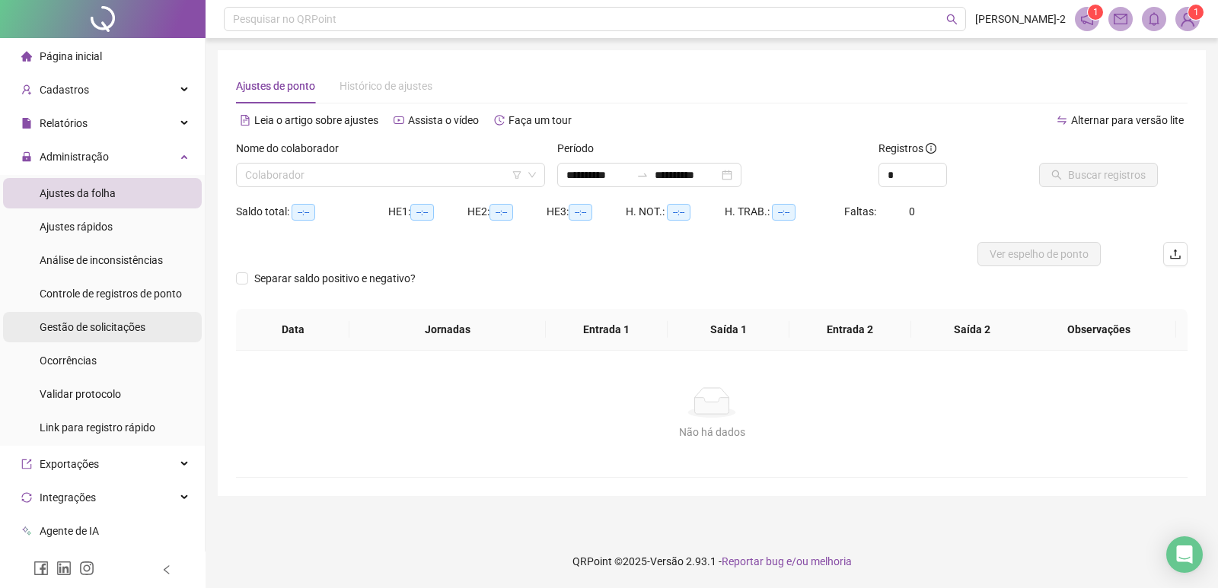
click at [93, 321] on span "Gestão de solicitações" at bounding box center [93, 327] width 106 height 12
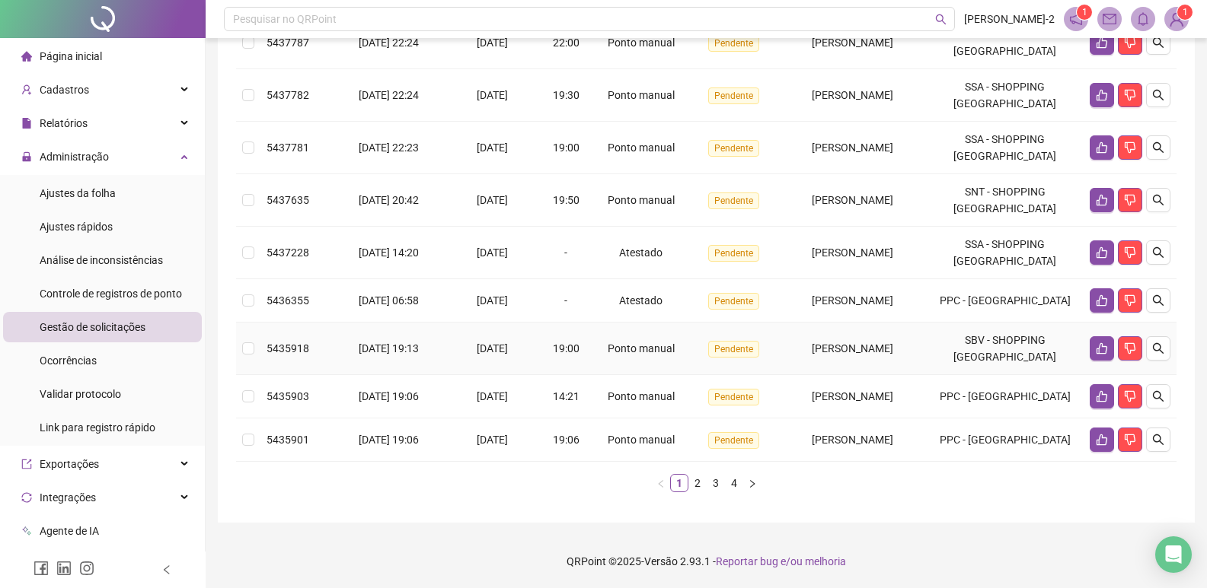
scroll to position [394, 0]
click at [697, 490] on link "2" at bounding box center [697, 483] width 17 height 17
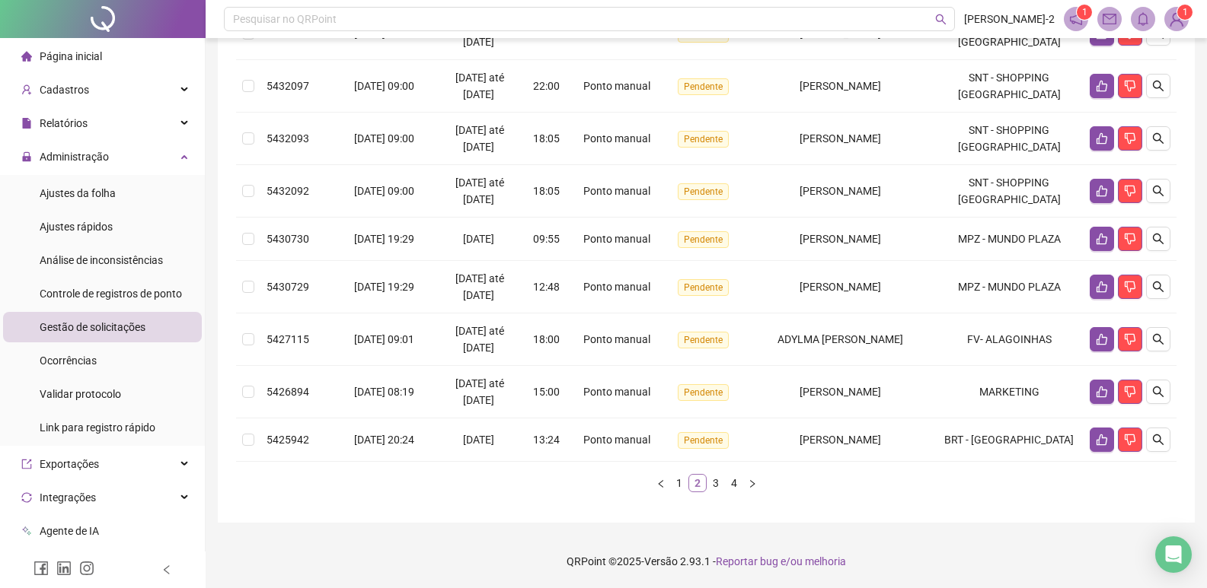
scroll to position [376, 0]
click at [1166, 394] on button "button" at bounding box center [1158, 392] width 24 height 24
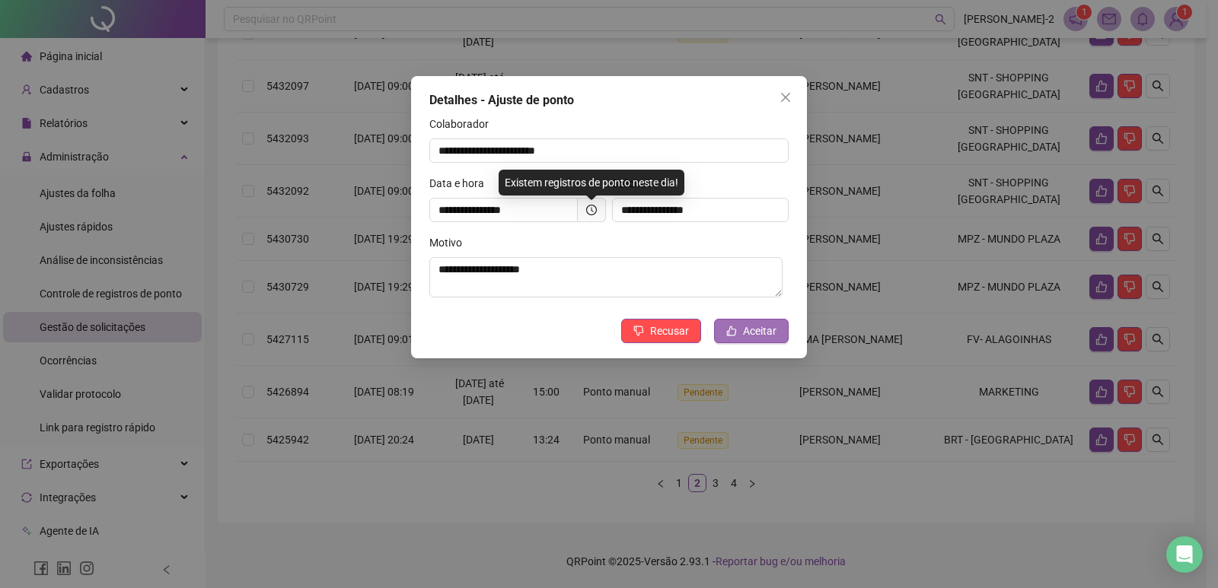
click at [774, 330] on span "Aceitar" at bounding box center [759, 331] width 33 height 17
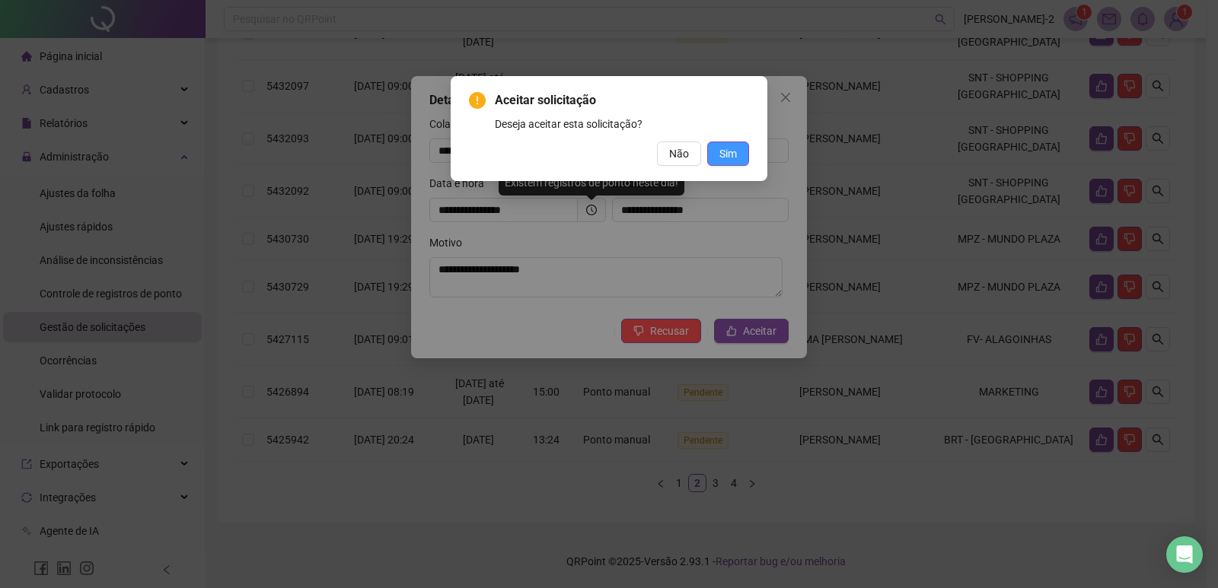
click at [743, 150] on button "Sim" at bounding box center [728, 154] width 42 height 24
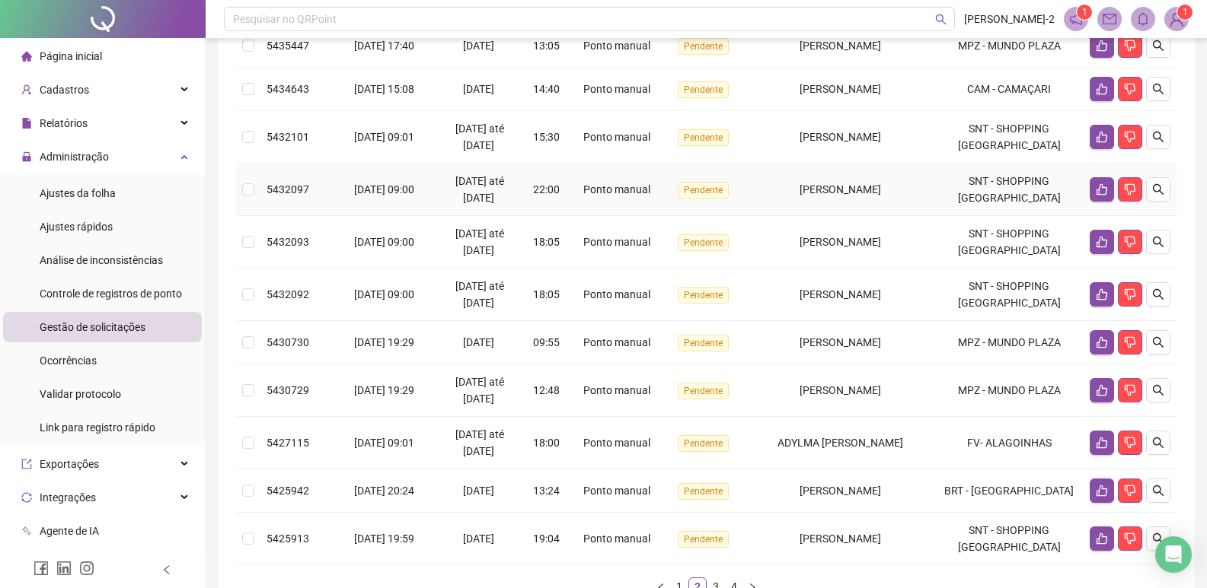
scroll to position [300, 0]
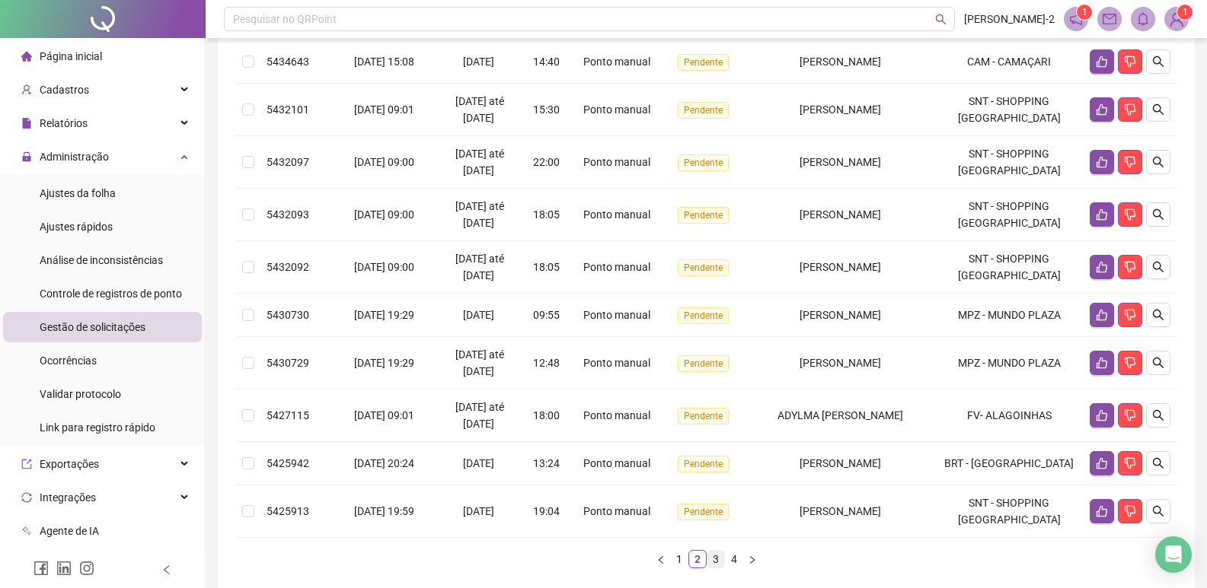
click at [710, 562] on link "3" at bounding box center [715, 559] width 17 height 17
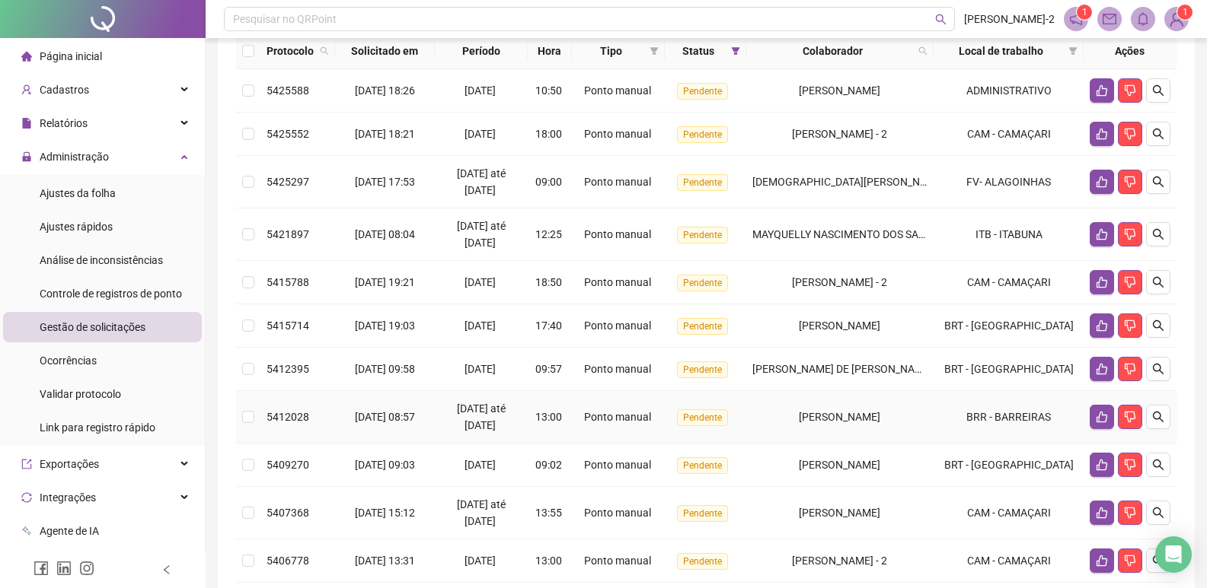
scroll to position [148, 0]
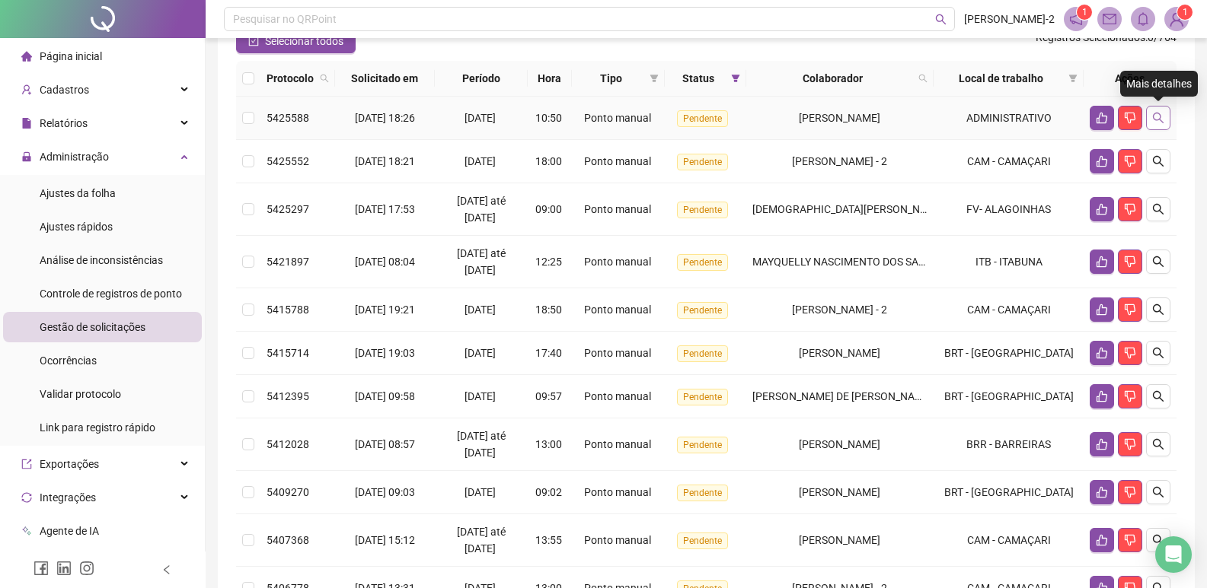
click at [1167, 108] on button "button" at bounding box center [1158, 118] width 24 height 24
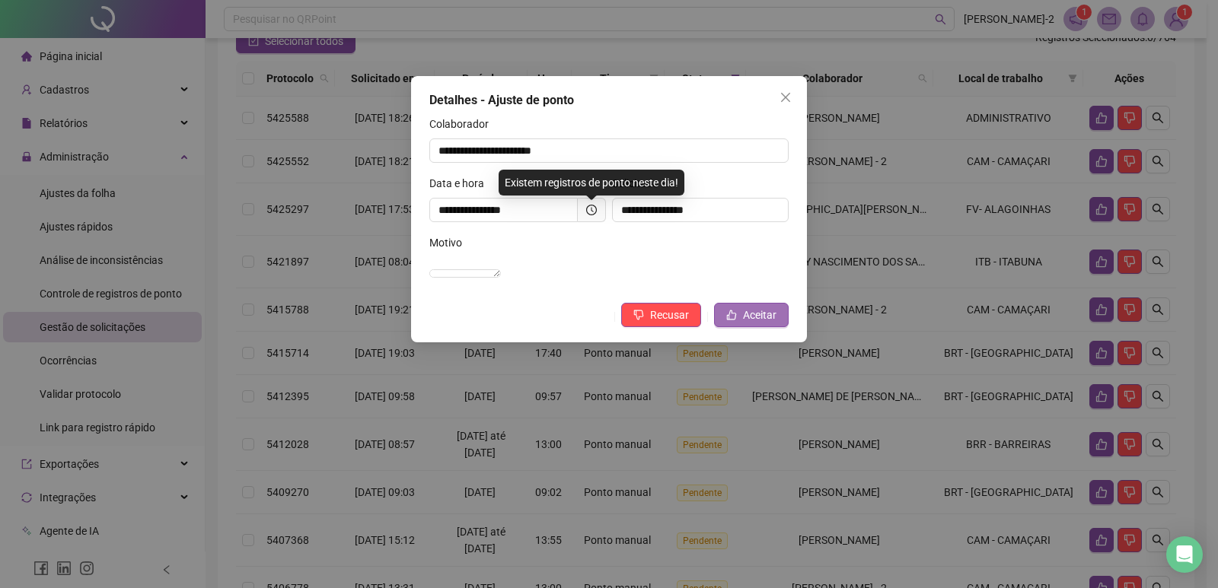
click at [755, 324] on span "Aceitar" at bounding box center [759, 315] width 33 height 17
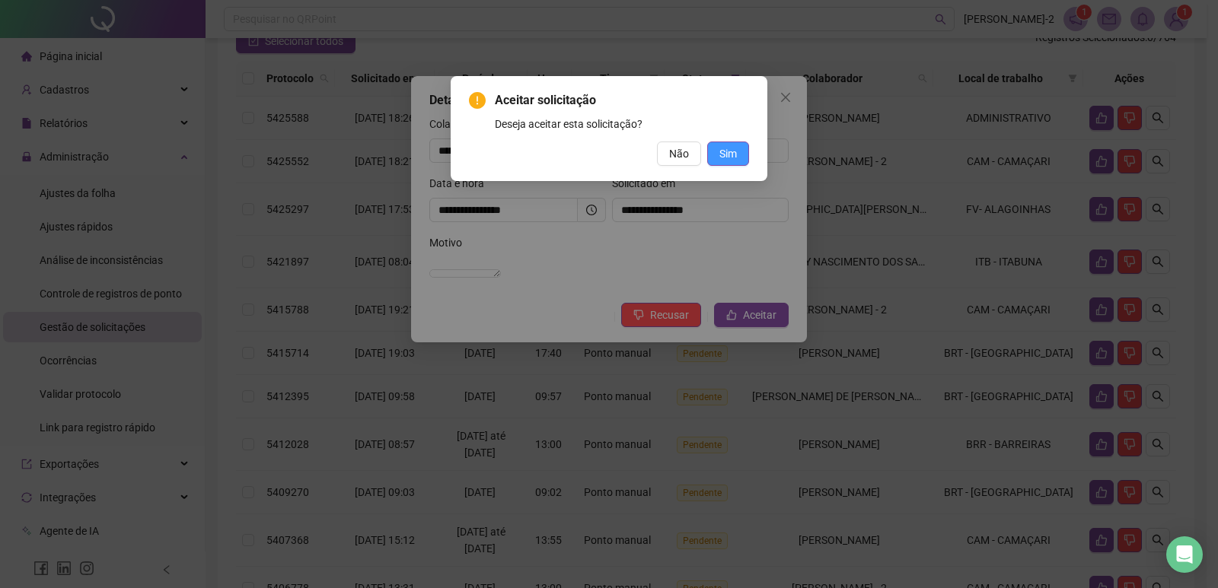
click at [741, 160] on button "Sim" at bounding box center [728, 154] width 42 height 24
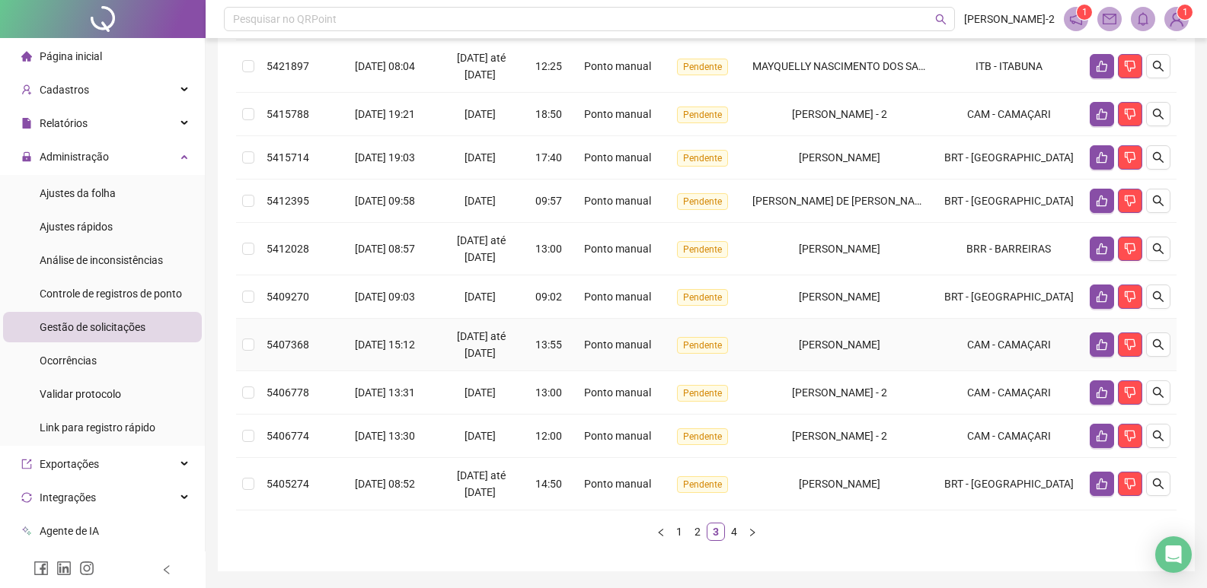
scroll to position [349, 0]
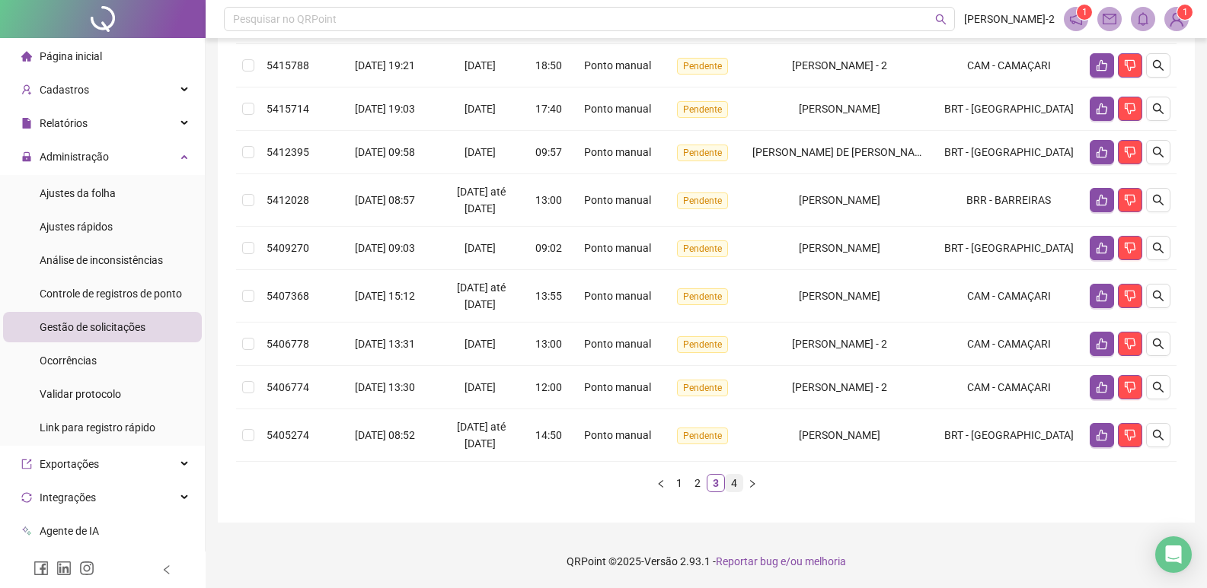
click at [730, 484] on link "4" at bounding box center [734, 483] width 17 height 17
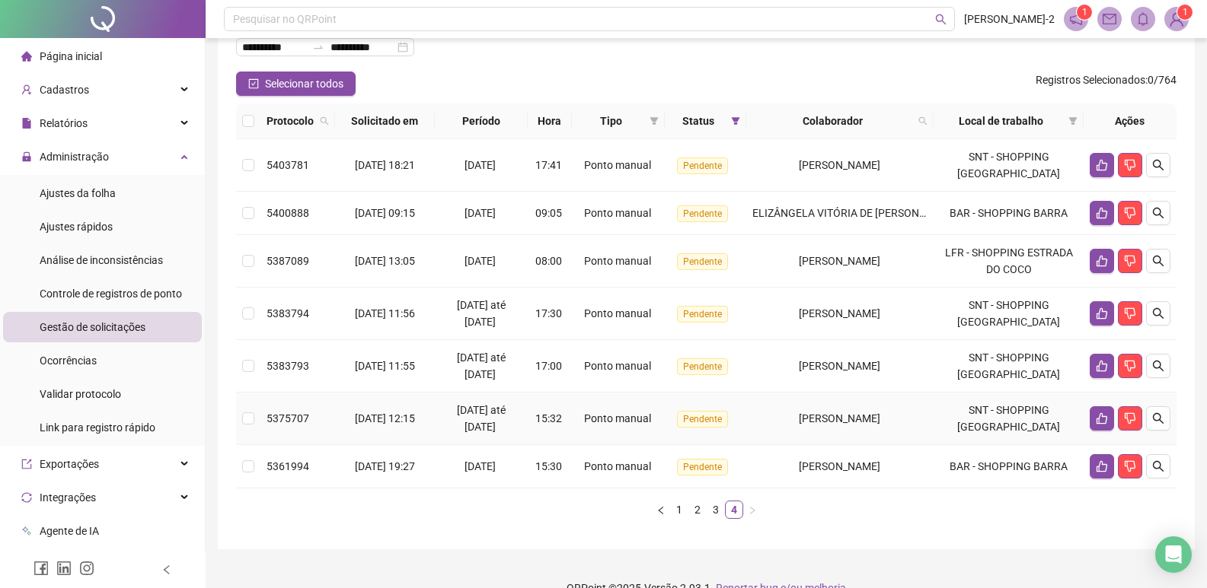
scroll to position [132, 0]
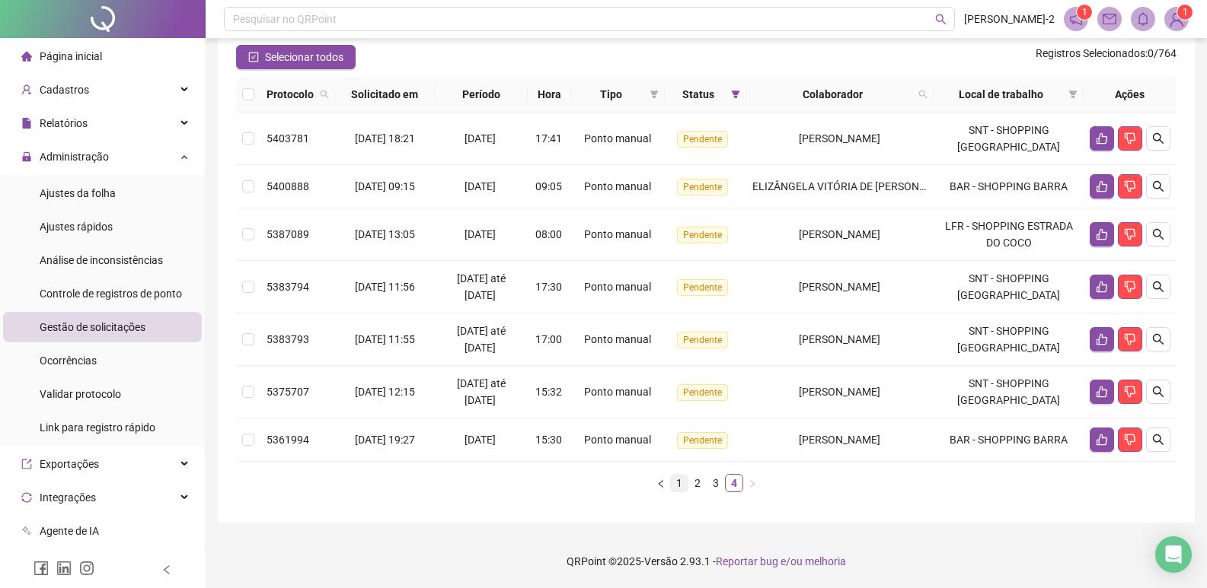
click at [678, 486] on link "1" at bounding box center [679, 483] width 17 height 17
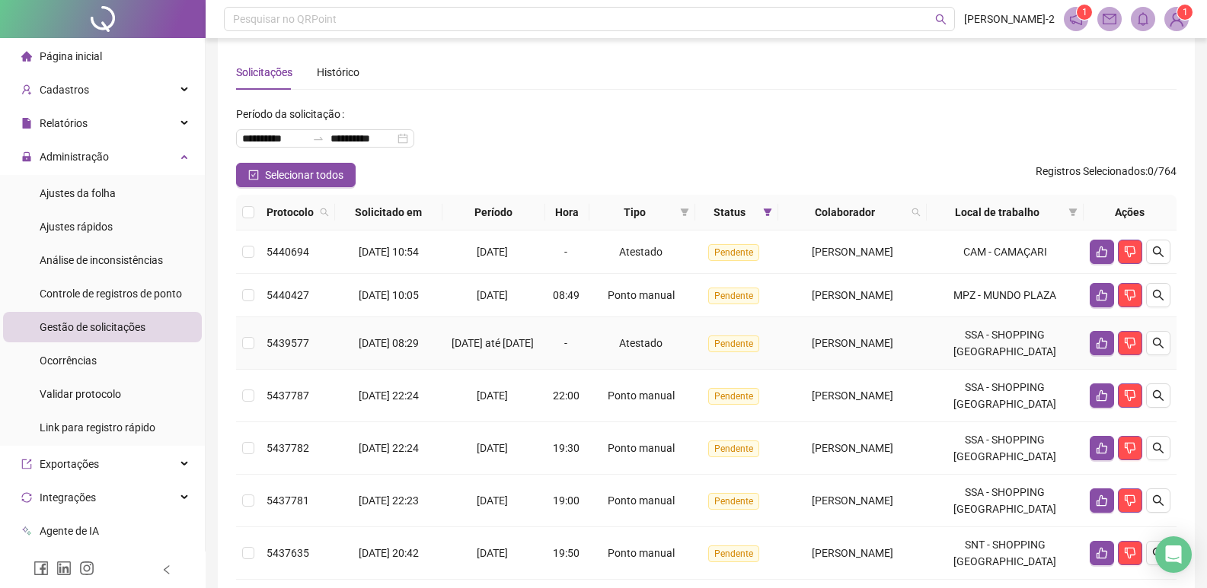
scroll to position [0, 0]
